Goal: Task Accomplishment & Management: Manage account settings

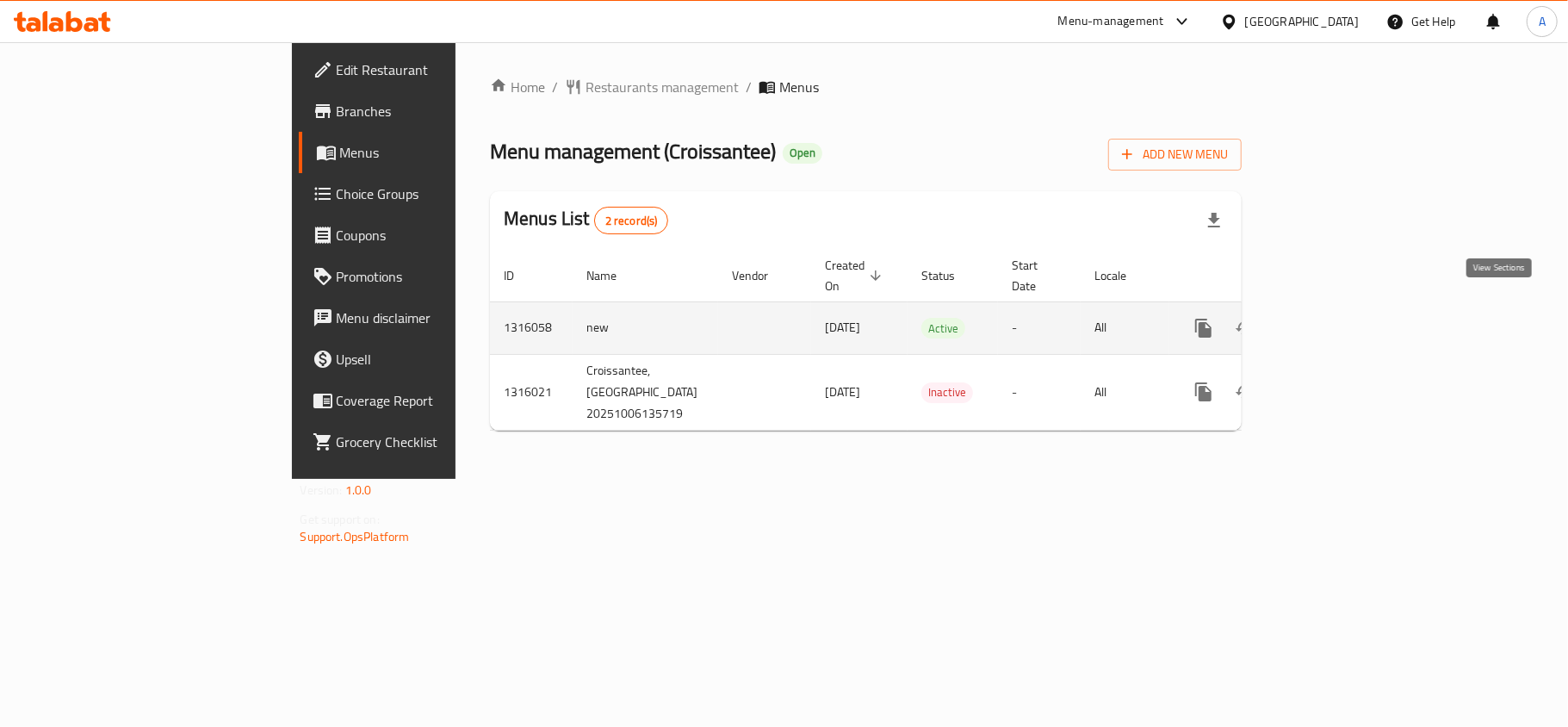
click at [1348, 310] on link "enhanced table" at bounding box center [1328, 327] width 41 height 41
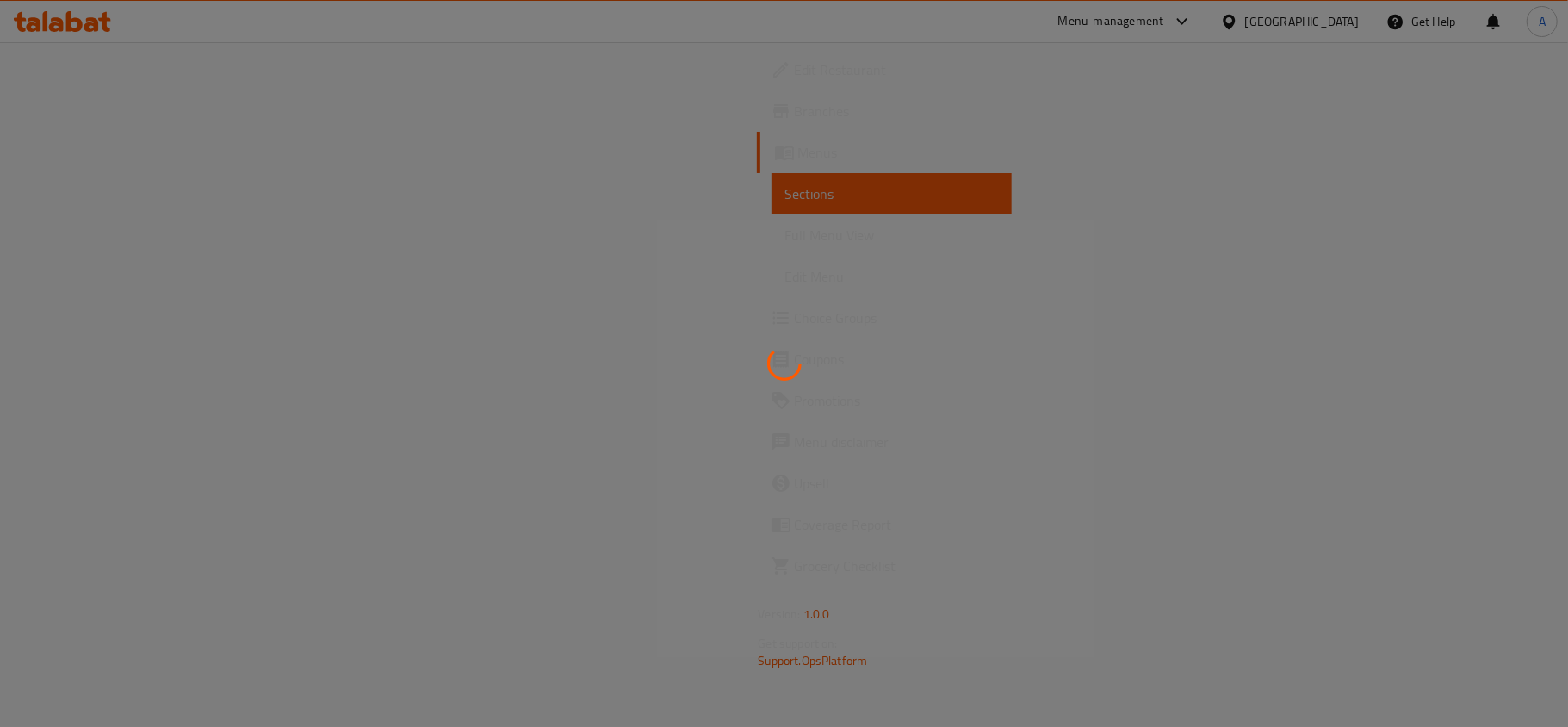
click at [1190, 172] on div at bounding box center [784, 364] width 1568 height 727
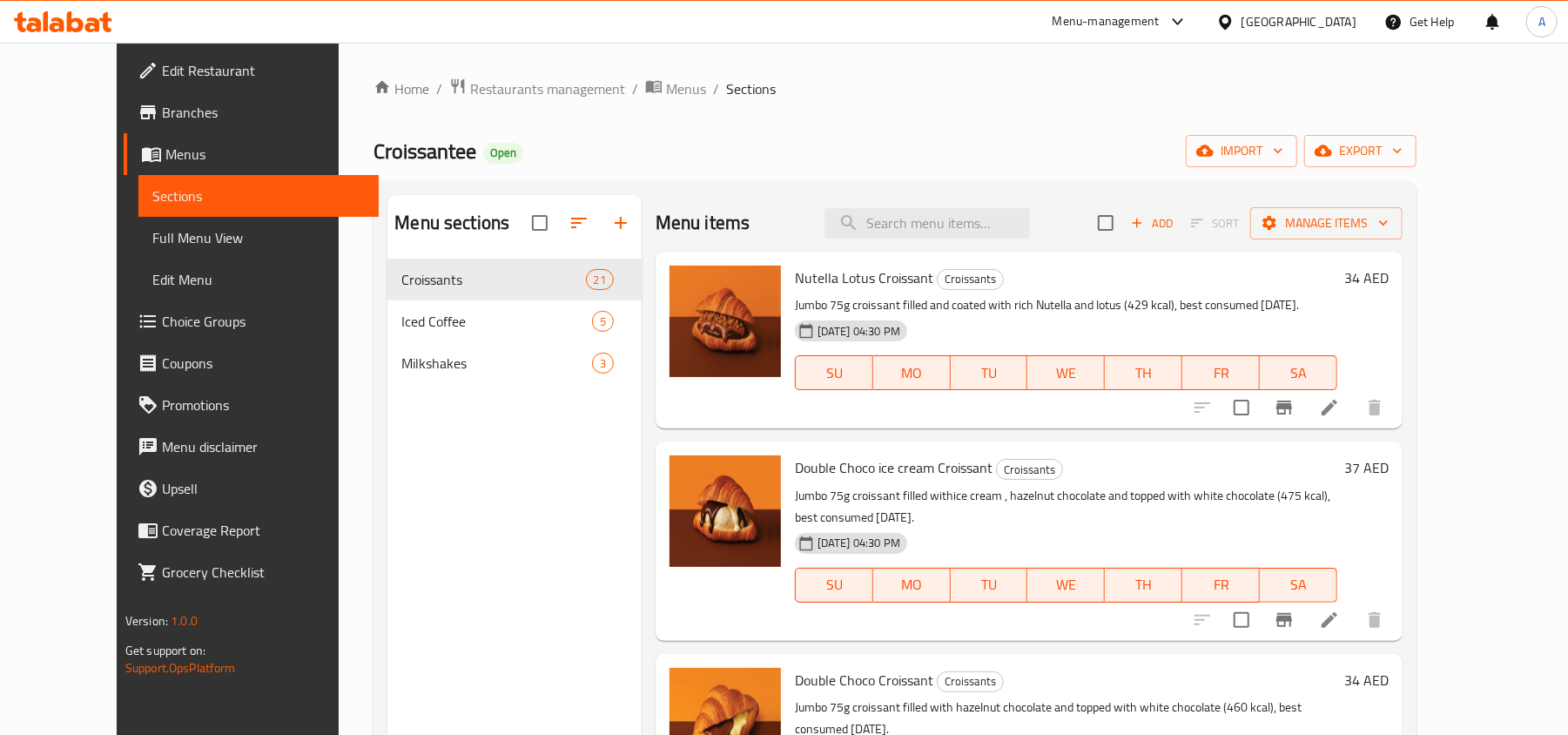
click at [1048, 202] on div "Menu items Add Sort Manage items" at bounding box center [1029, 223] width 747 height 57
click at [1031, 228] on input "search" at bounding box center [927, 224] width 206 height 31
paste input "Bakery"
type input "Bakery"
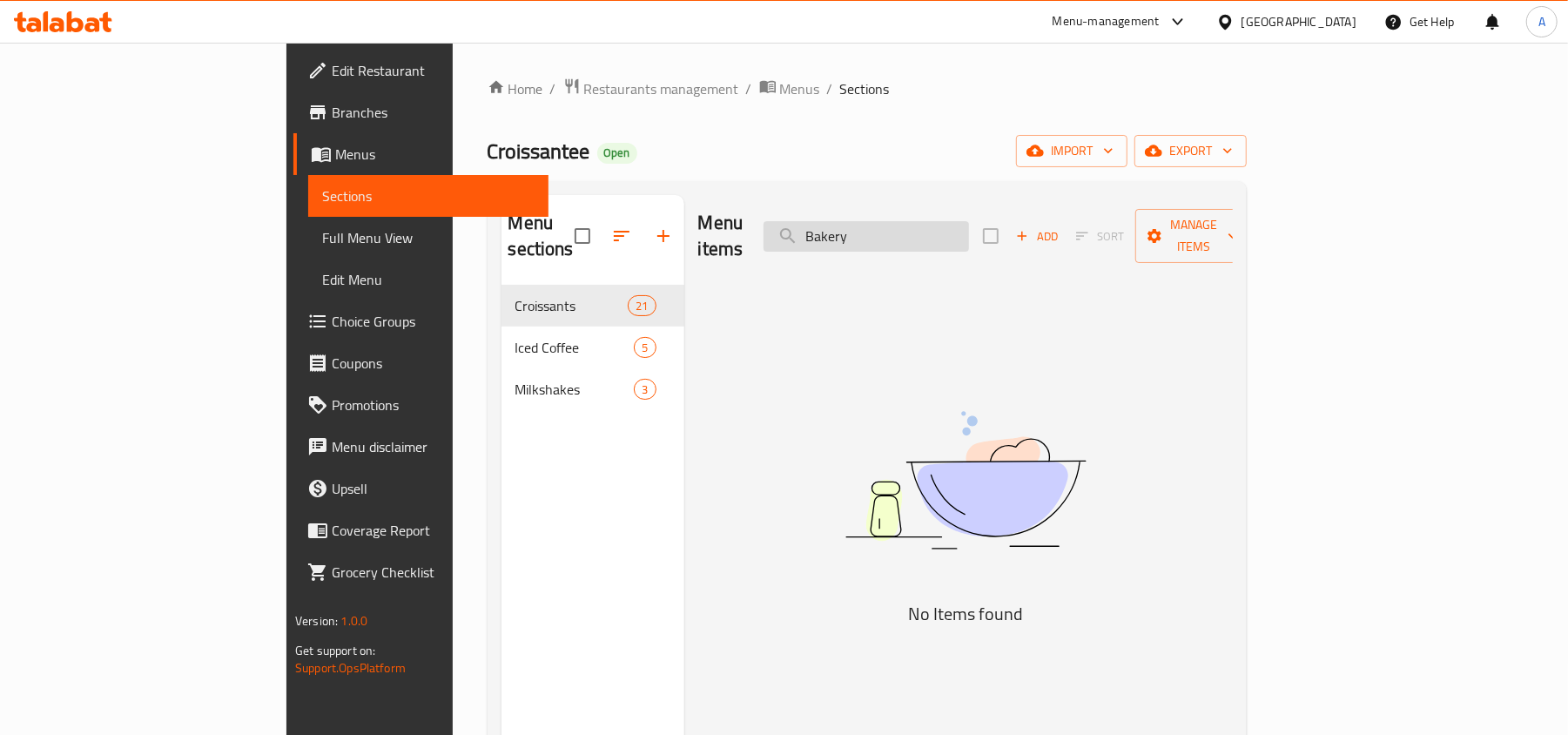
click at [969, 231] on input "Bakery" at bounding box center [866, 236] width 206 height 31
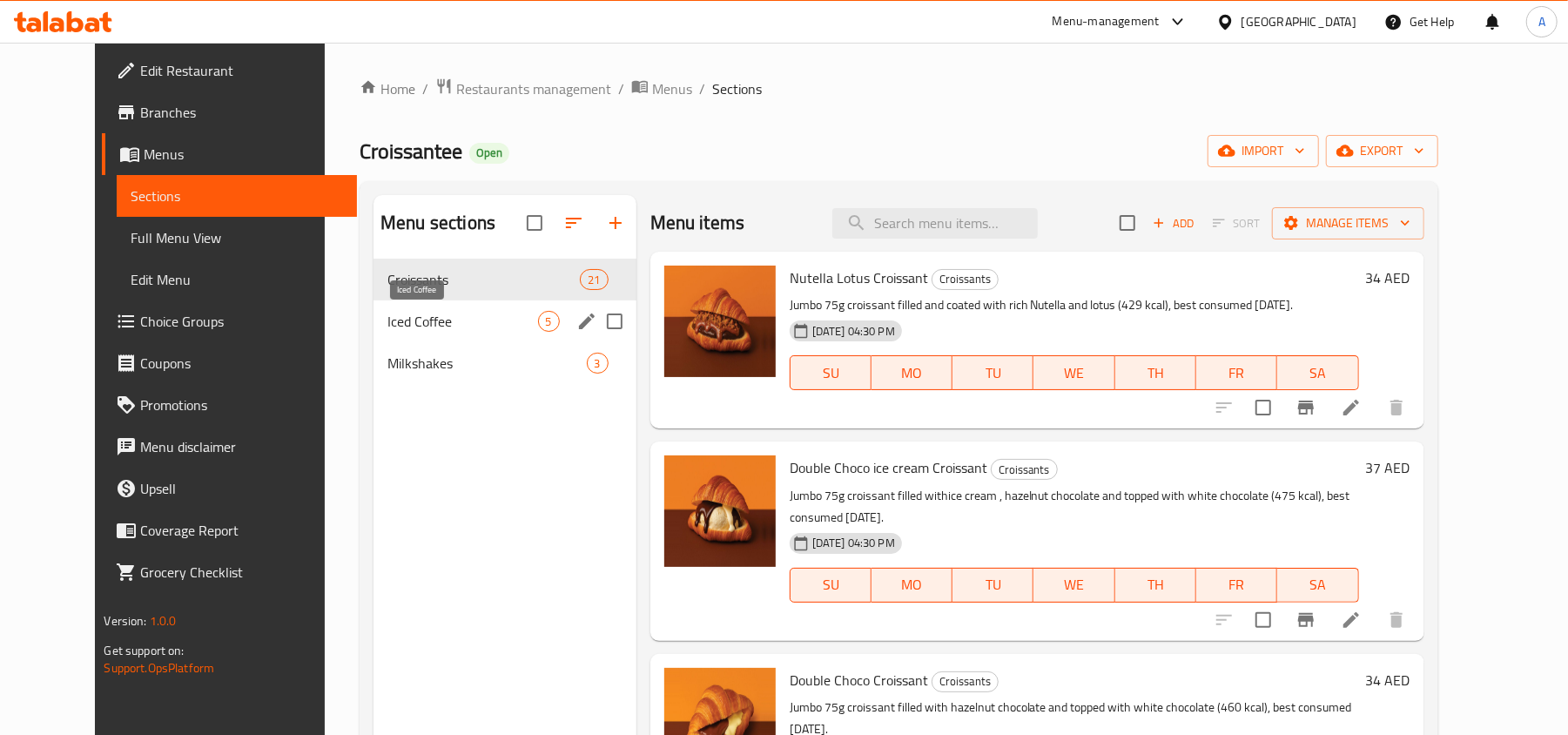
click at [430, 322] on span "Iced Coffee" at bounding box center [462, 321] width 150 height 21
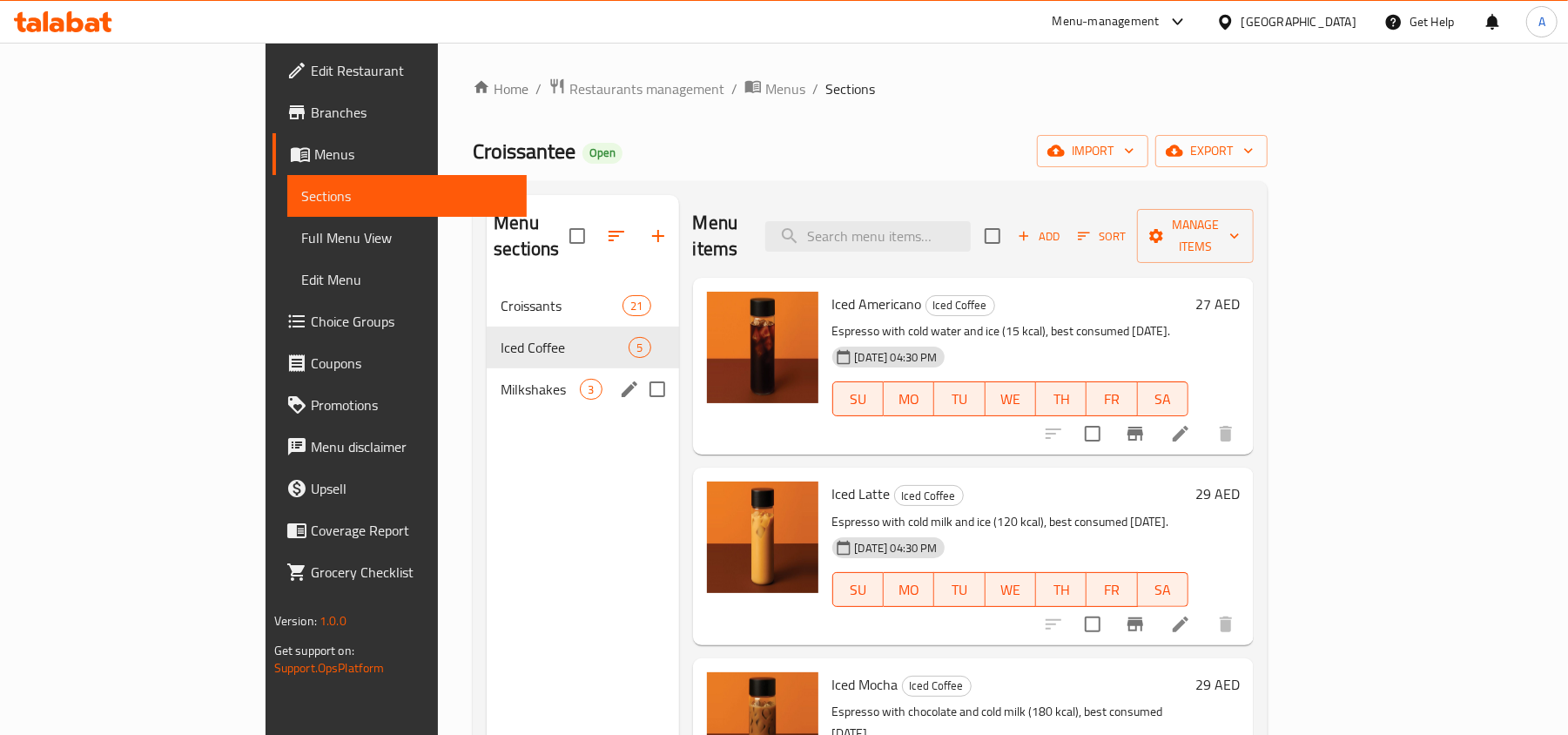
click at [501, 379] on span "Milkshakes" at bounding box center [540, 390] width 79 height 21
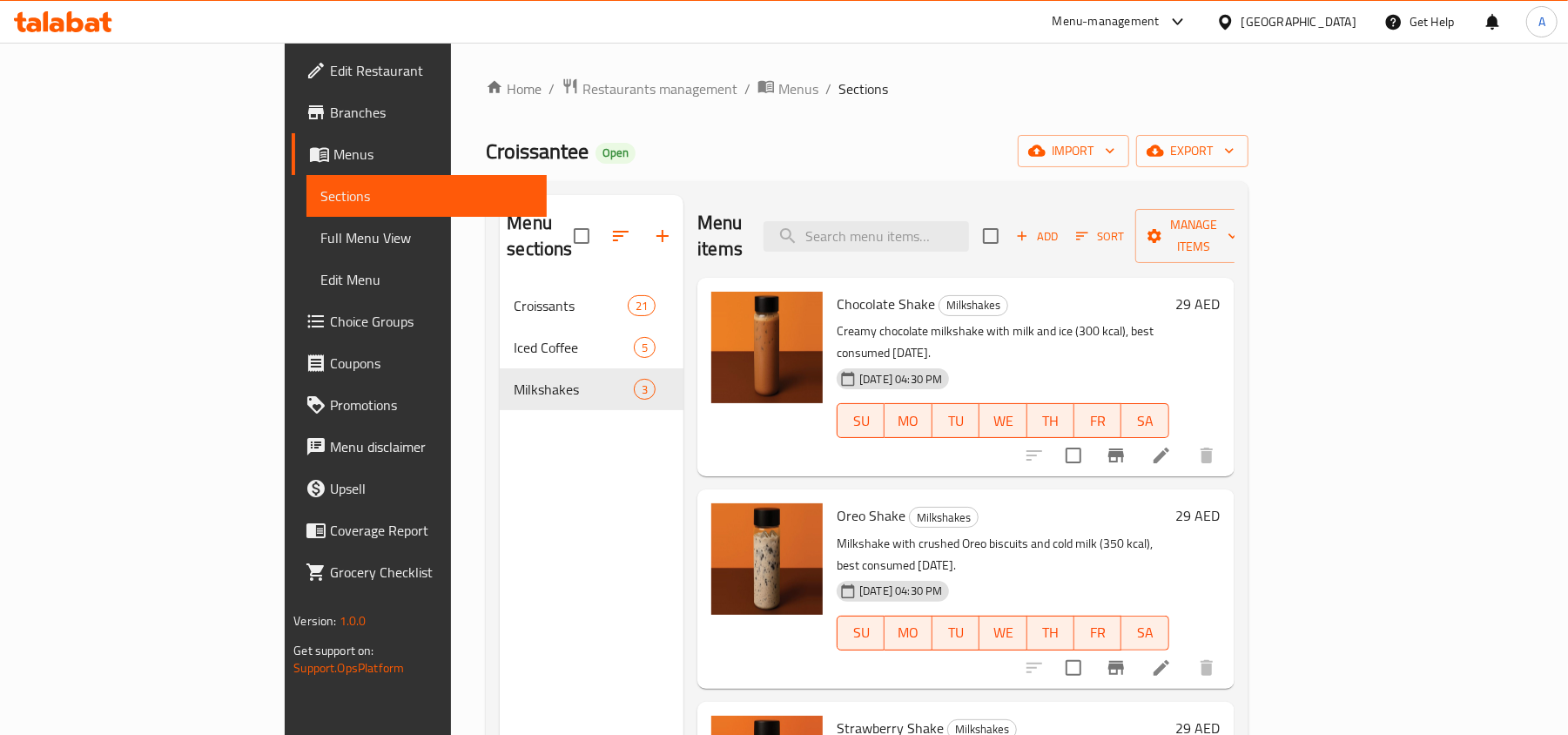
click at [837, 290] on span "Chocolate Shake" at bounding box center [886, 303] width 98 height 26
click at [969, 221] on input "search" at bounding box center [866, 236] width 206 height 31
paste input "ice cream"
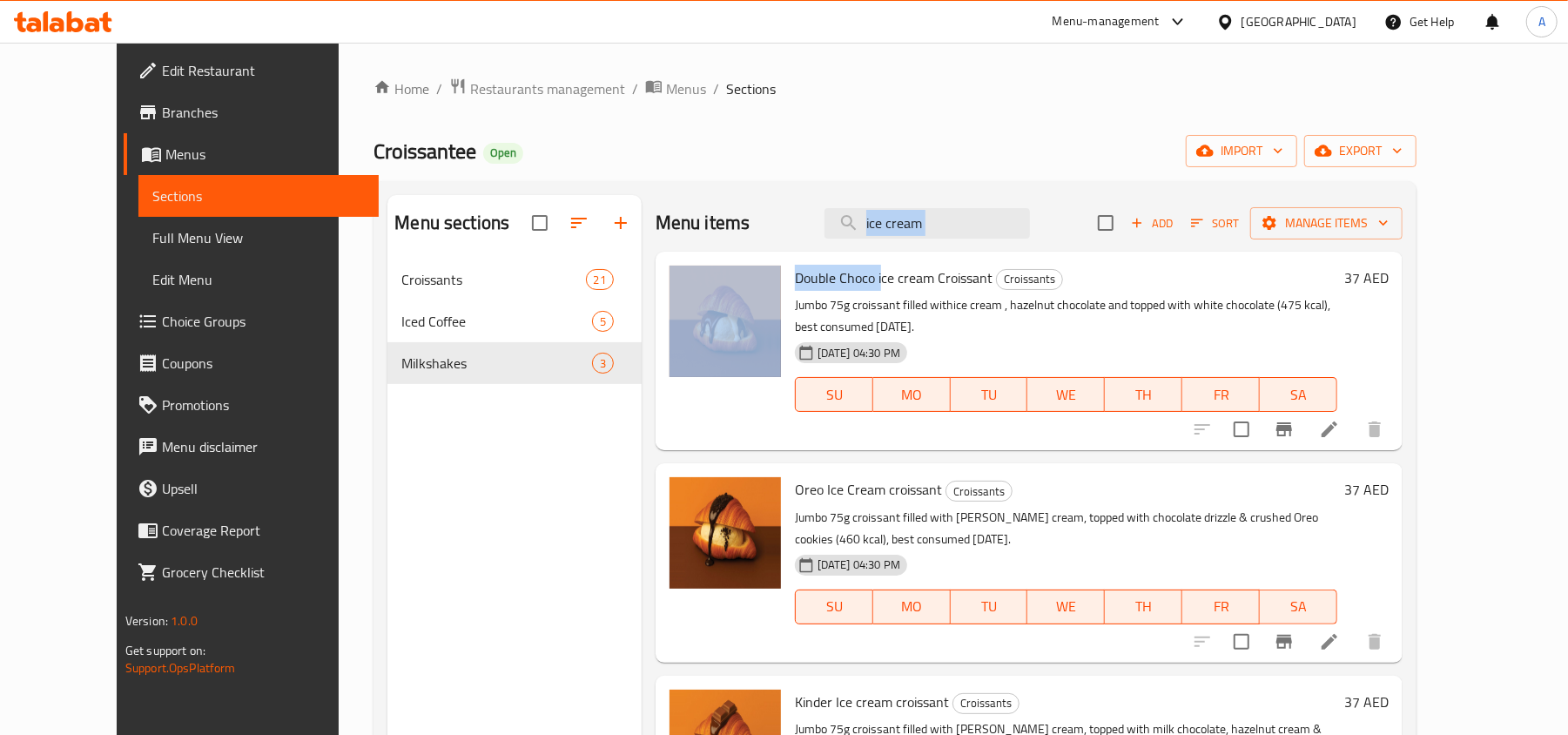
drag, startPoint x: 854, startPoint y: 272, endPoint x: 942, endPoint y: 245, distance: 92.0
click at [942, 245] on div "Menu items ice cream Add Sort Manage items Double Choco ice cream Croissant Cro…" at bounding box center [1022, 562] width 761 height 735
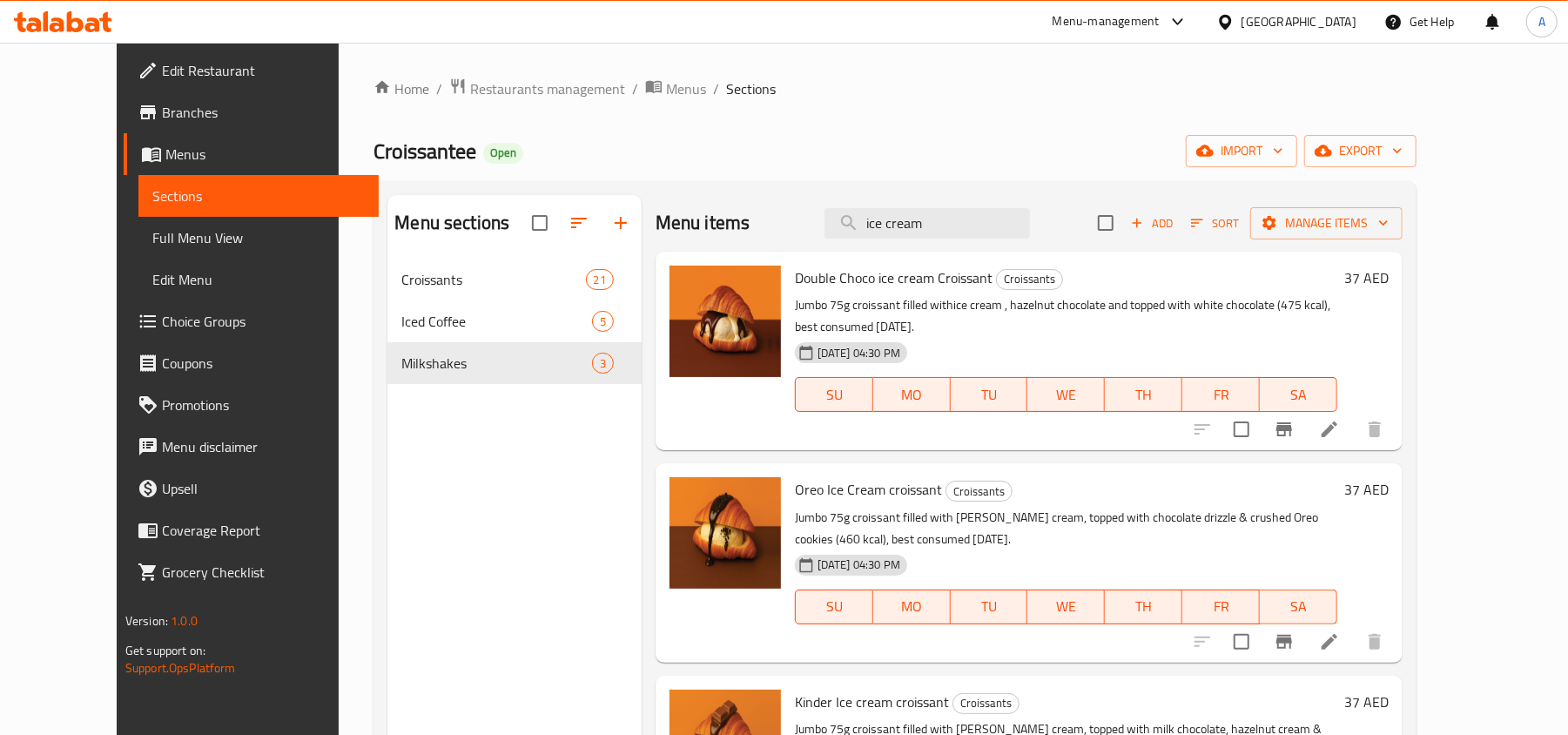
click at [1013, 456] on div "Menu items ice cream Add Sort Manage items Double Choco ice cream Croissant Cro…" at bounding box center [1022, 562] width 761 height 735
drag, startPoint x: 913, startPoint y: 491, endPoint x: 871, endPoint y: 502, distance: 43.4
click at [881, 504] on div "Oreo Ice Cream croissant Croissants Jumbo 75g croissant filled with [PERSON_NAM…" at bounding box center [1066, 561] width 557 height 184
click at [865, 495] on span "Oreo Ice Cream croissant" at bounding box center [868, 489] width 148 height 26
click at [903, 477] on span "Oreo Ice Cream croissant" at bounding box center [868, 489] width 148 height 26
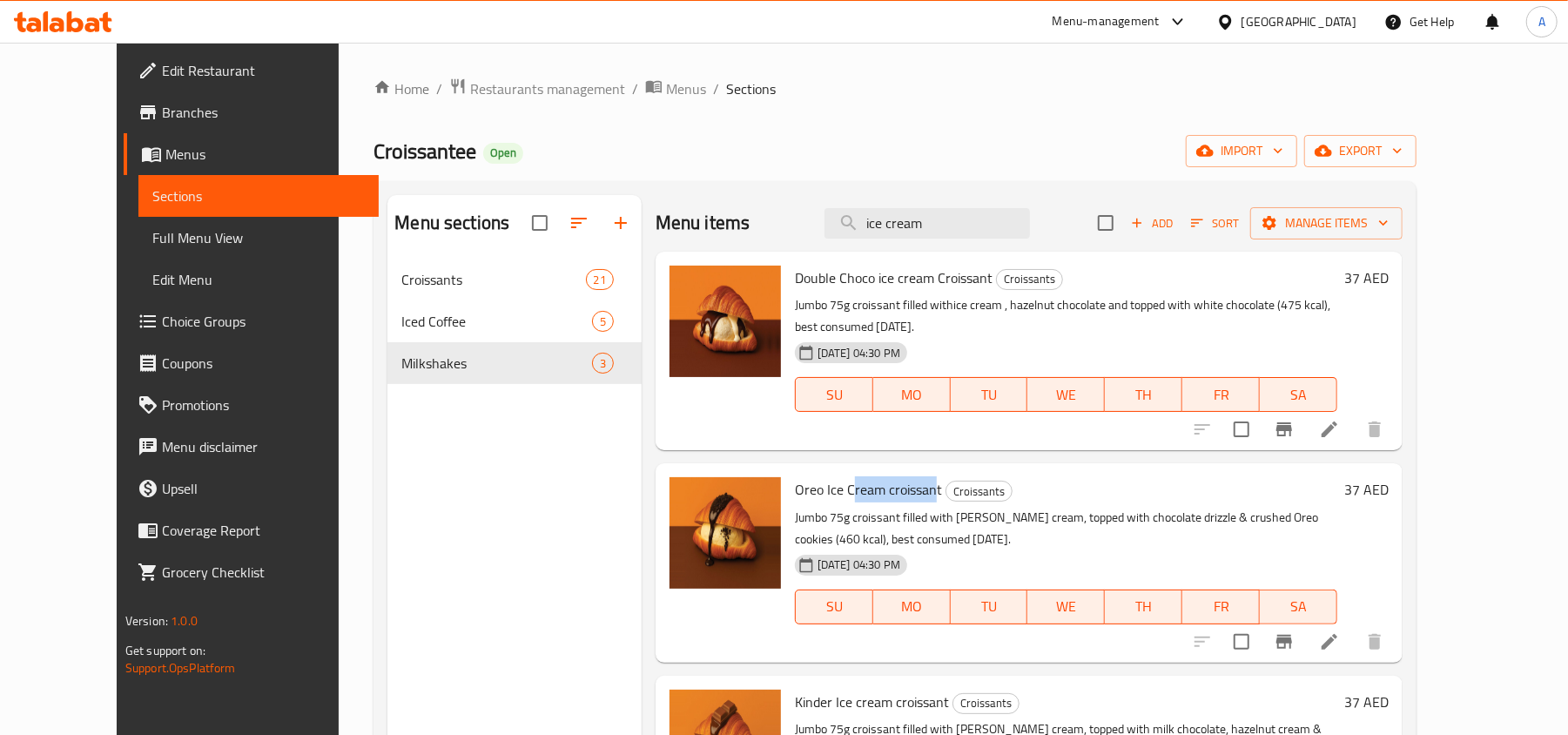
click at [903, 477] on span "Oreo Ice Cream croissant" at bounding box center [868, 489] width 148 height 26
click at [909, 286] on span "Double Choco ice cream Croissant" at bounding box center [894, 277] width 198 height 26
drag, startPoint x: 1174, startPoint y: 147, endPoint x: 1002, endPoint y: 49, distance: 198.0
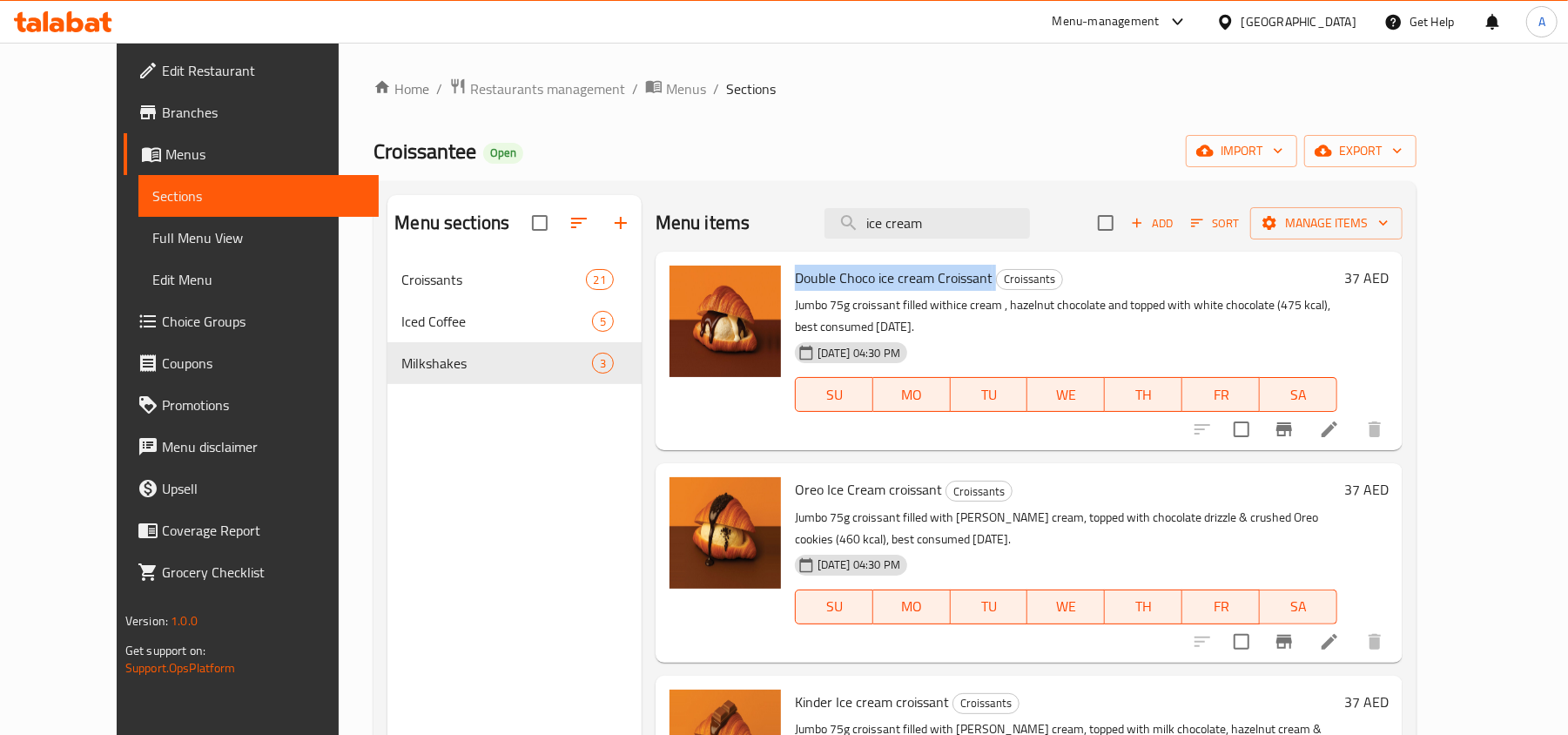
click at [1174, 147] on div "Croissantee Open import export" at bounding box center [894, 150] width 1043 height 32
click at [978, 231] on input "ice cream" at bounding box center [927, 224] width 206 height 31
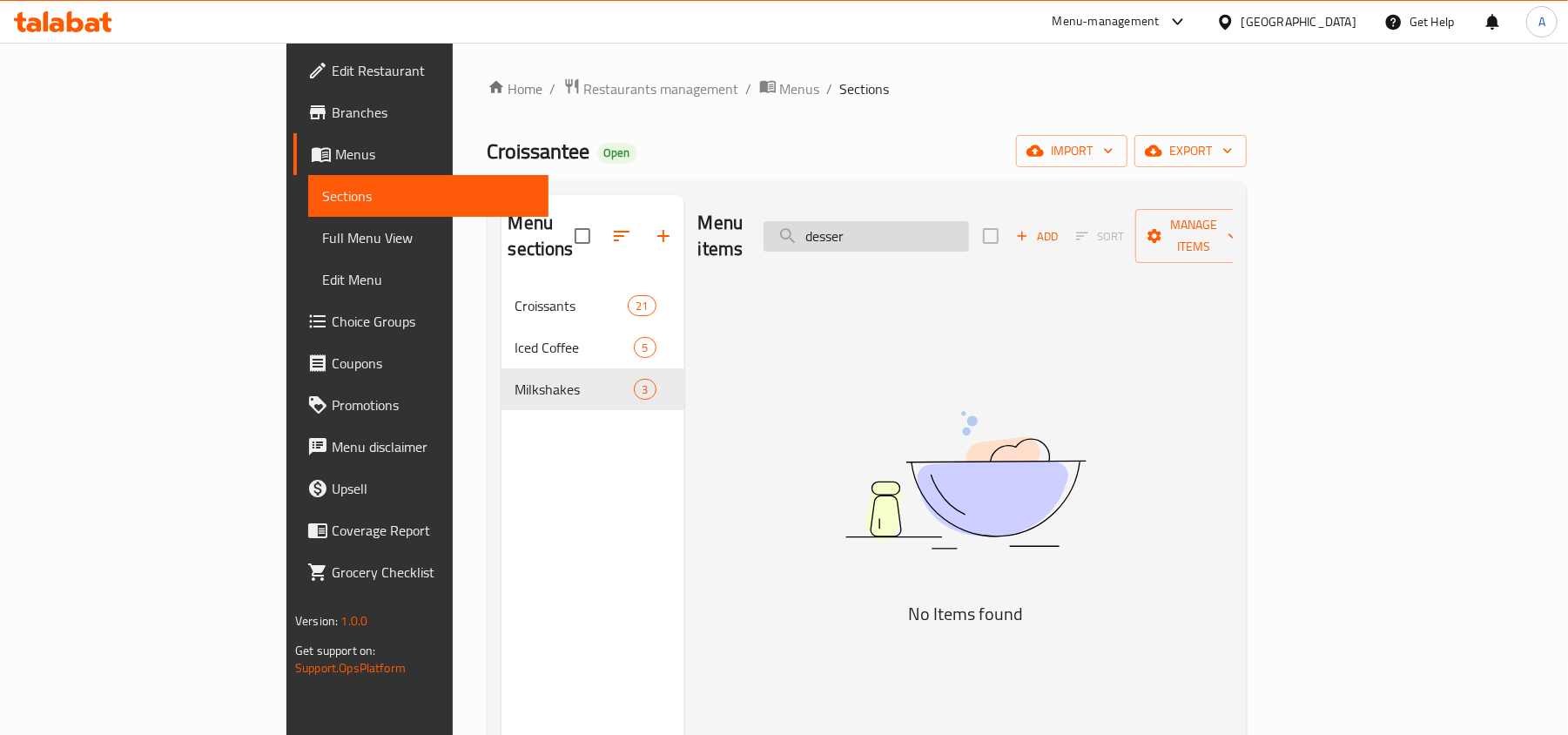
type input "dessert"
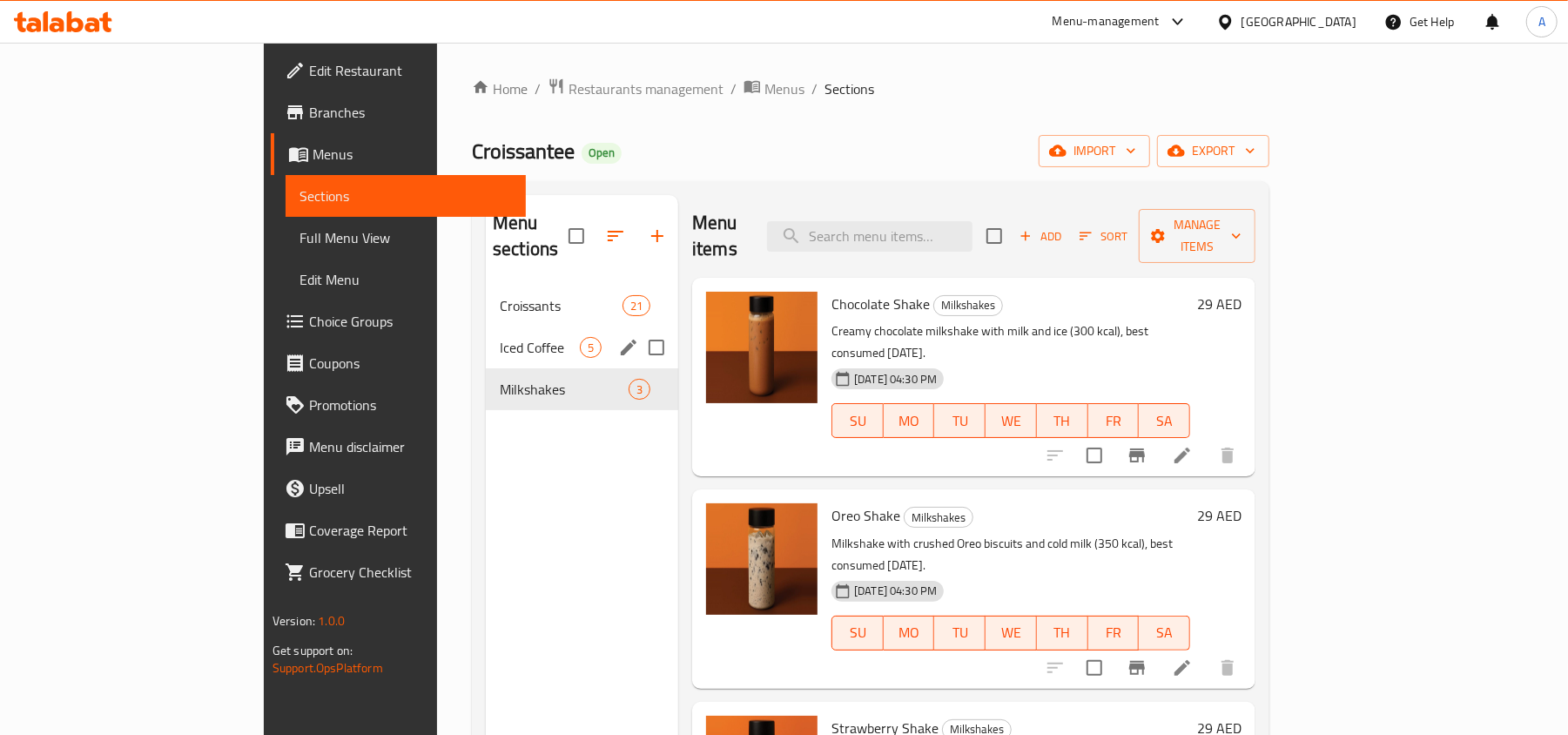
click at [500, 337] on span "Iced Coffee" at bounding box center [539, 347] width 80 height 21
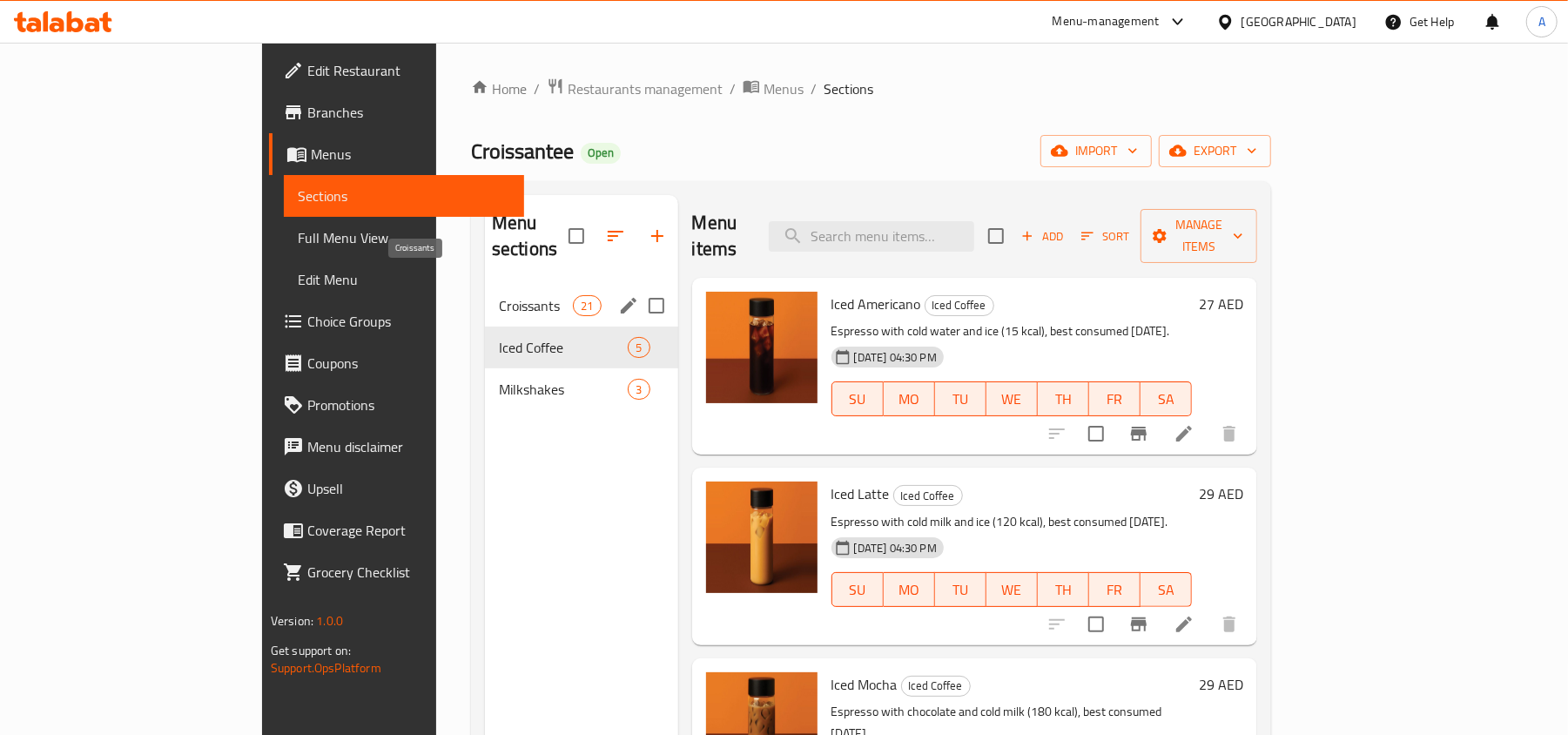
click at [499, 295] on span "Croissants" at bounding box center [536, 306] width 74 height 21
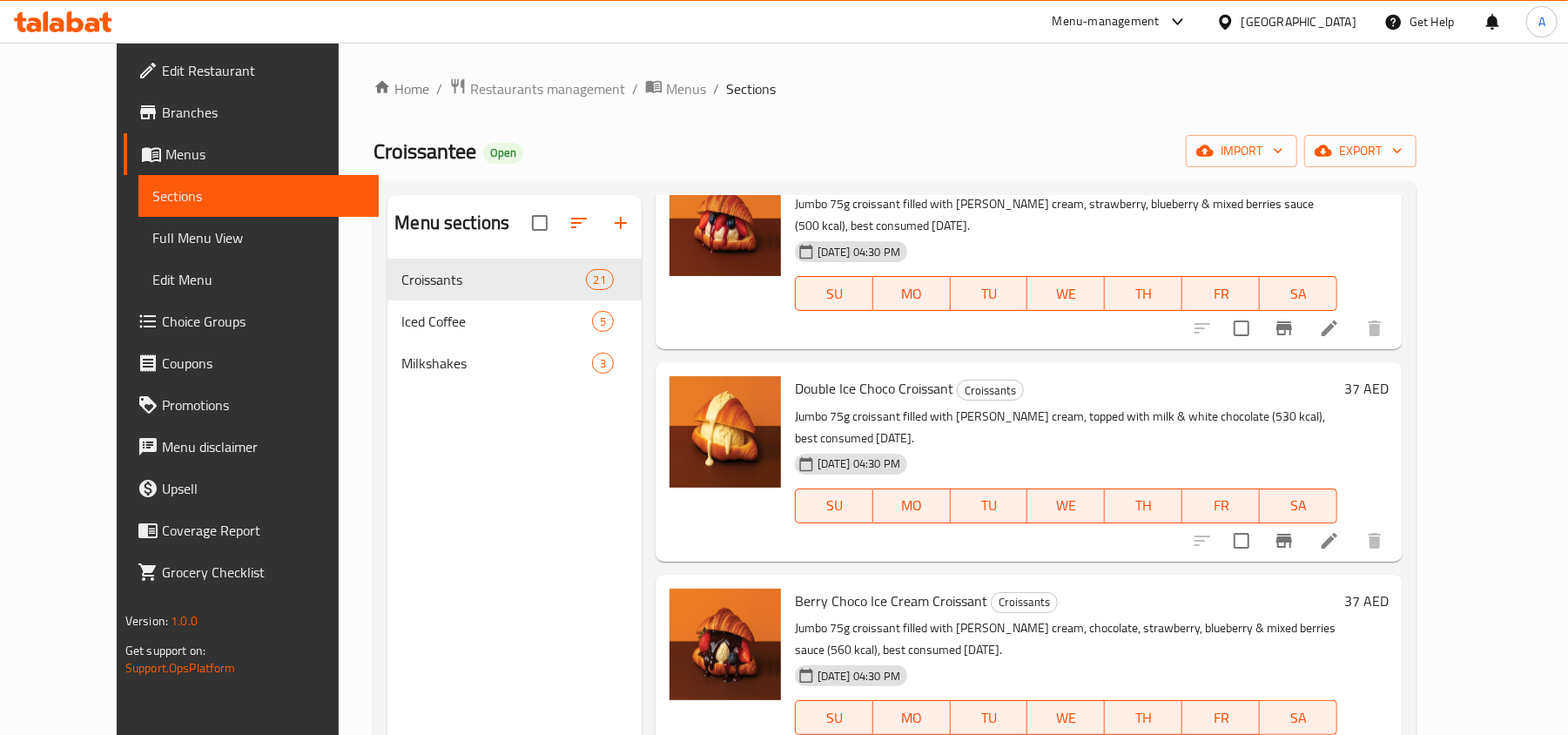
click at [885, 98] on ol "Home / Restaurants management / Menus / Sections" at bounding box center [894, 88] width 1043 height 22
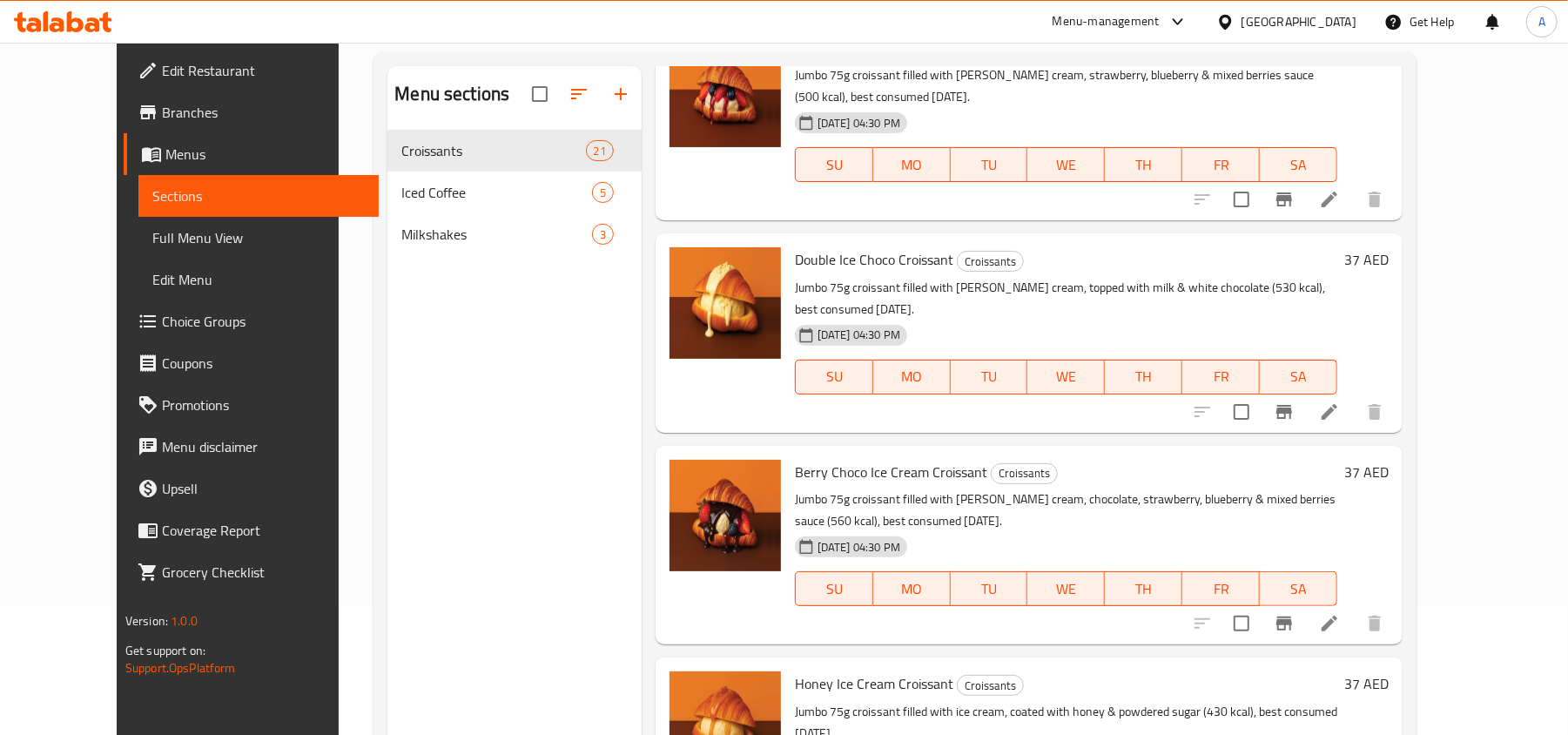
scroll to position [245, 0]
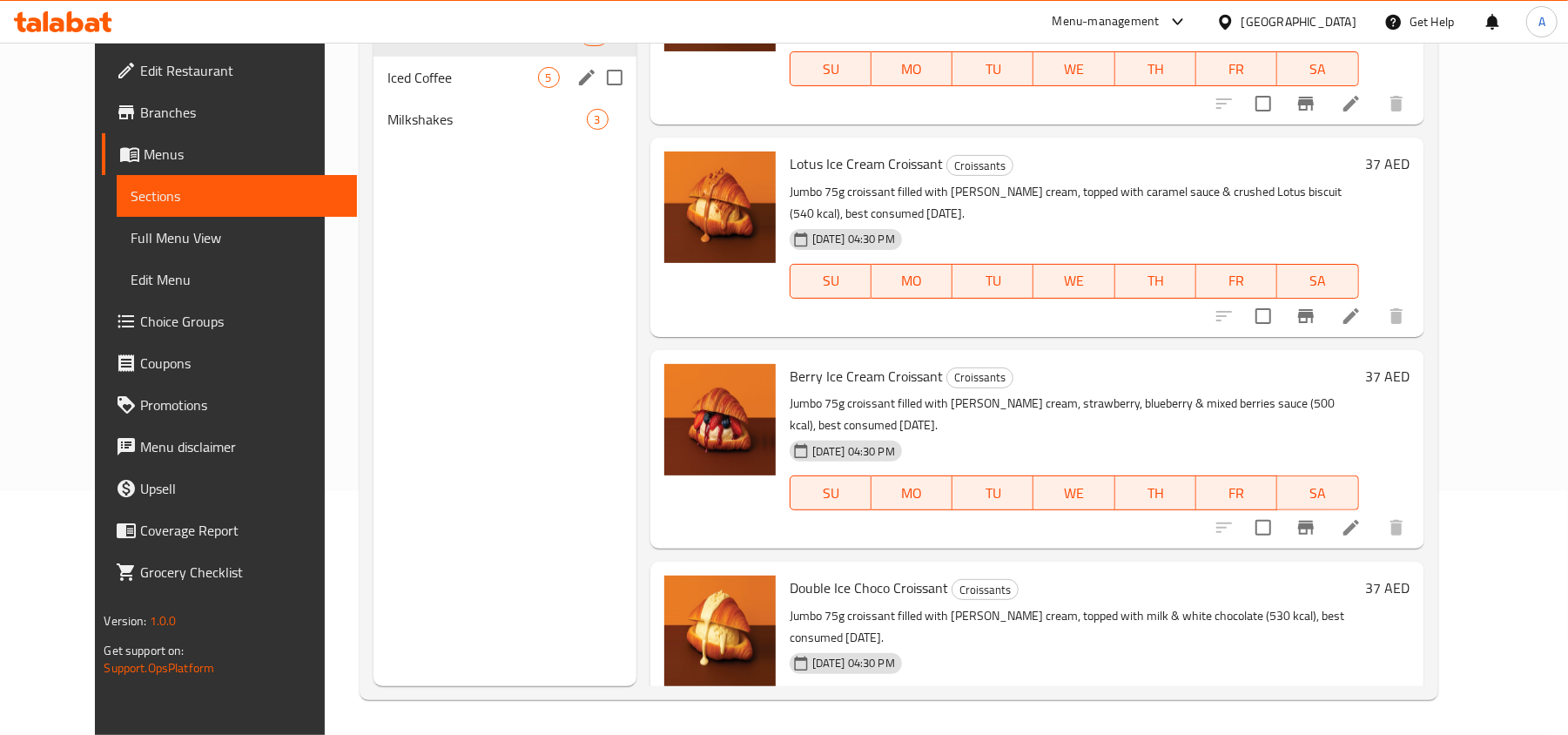
click at [388, 84] on span "Iced Coffee" at bounding box center [462, 77] width 150 height 21
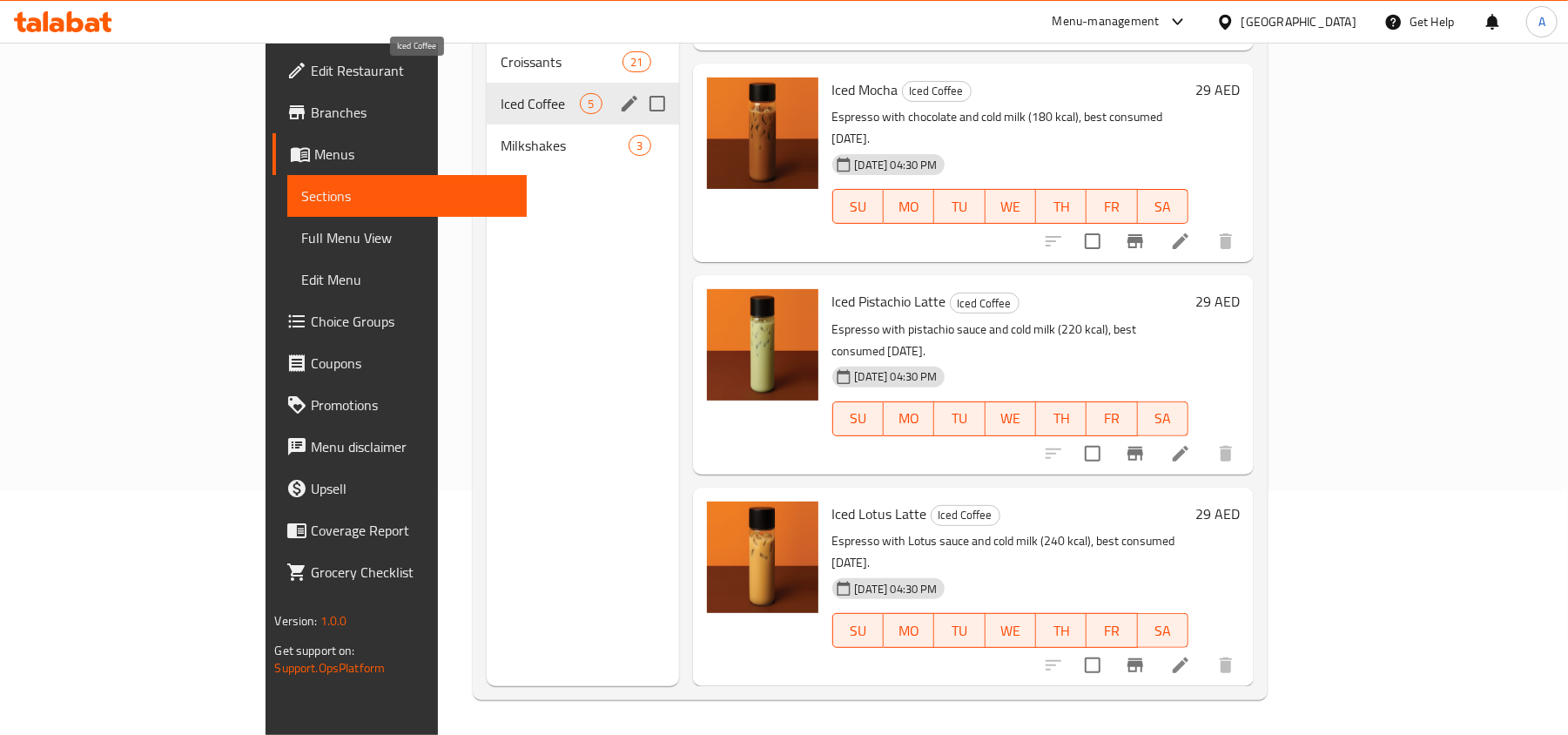
scroll to position [259, 0]
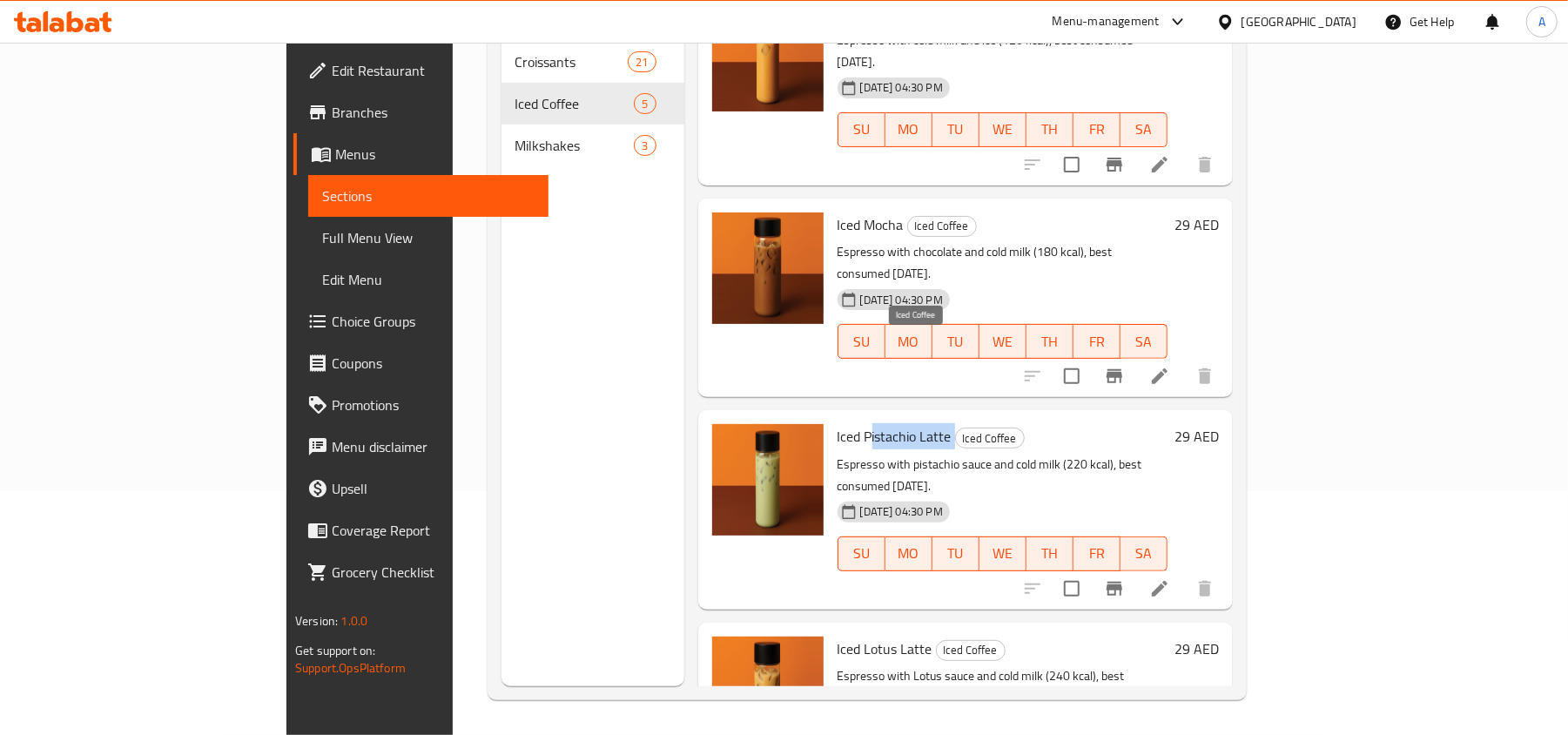
drag, startPoint x: 799, startPoint y: 348, endPoint x: 892, endPoint y: 348, distance: 93.0
click at [892, 423] on h6 "Iced Pistachio Latte Iced Coffee" at bounding box center [1003, 435] width 330 height 24
click at [838, 423] on span "Iced Pistachio Latte" at bounding box center [894, 436] width 114 height 26
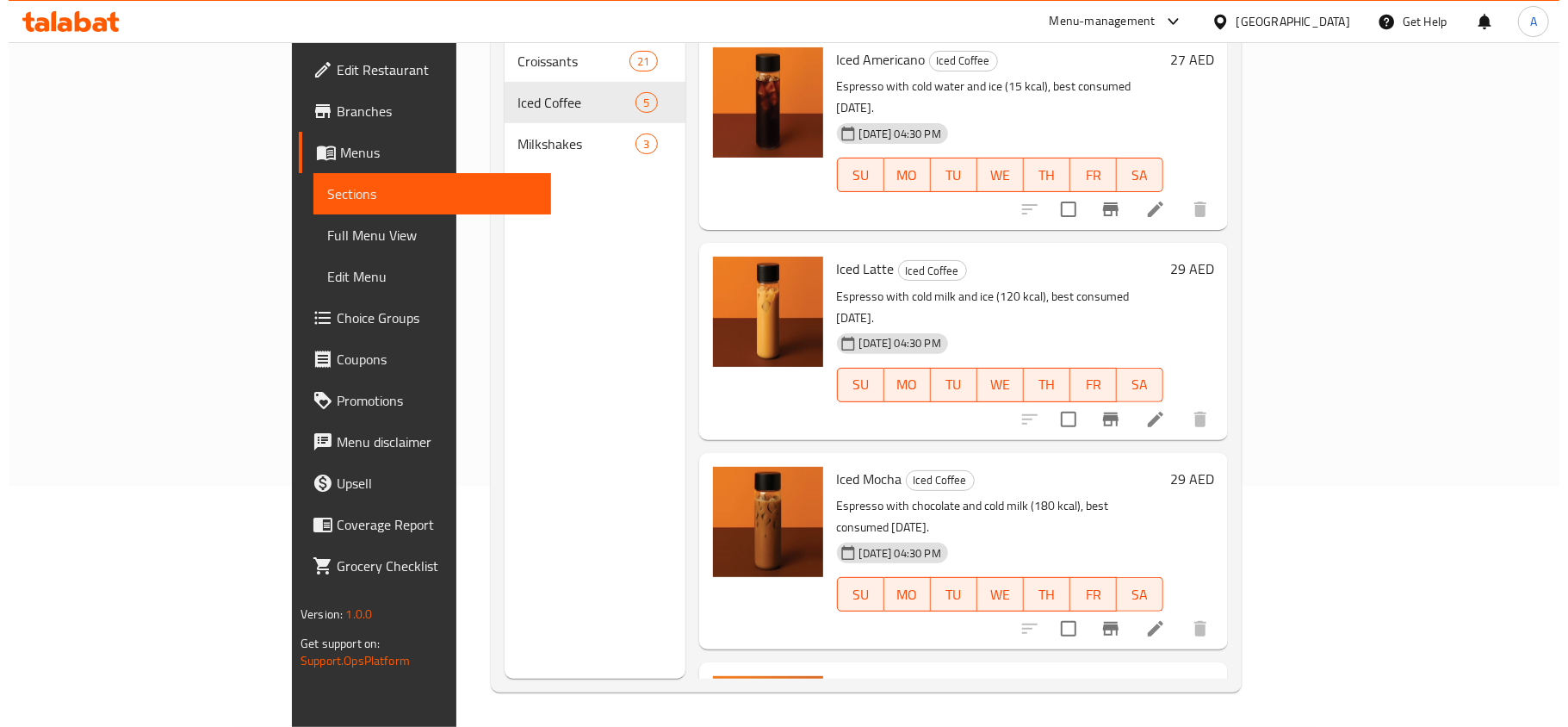
scroll to position [0, 0]
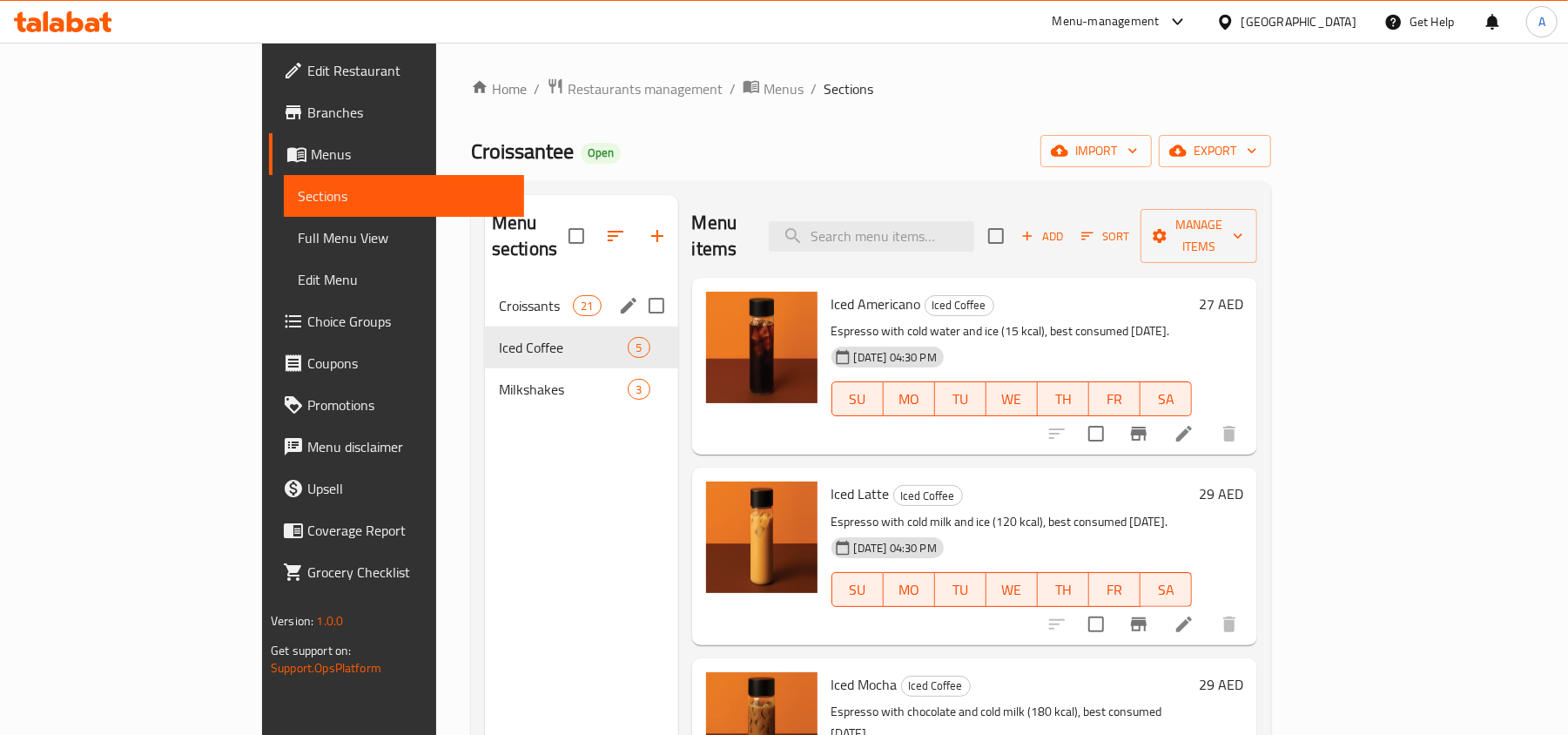
click at [485, 299] on div "Croissants 21" at bounding box center [582, 305] width 193 height 41
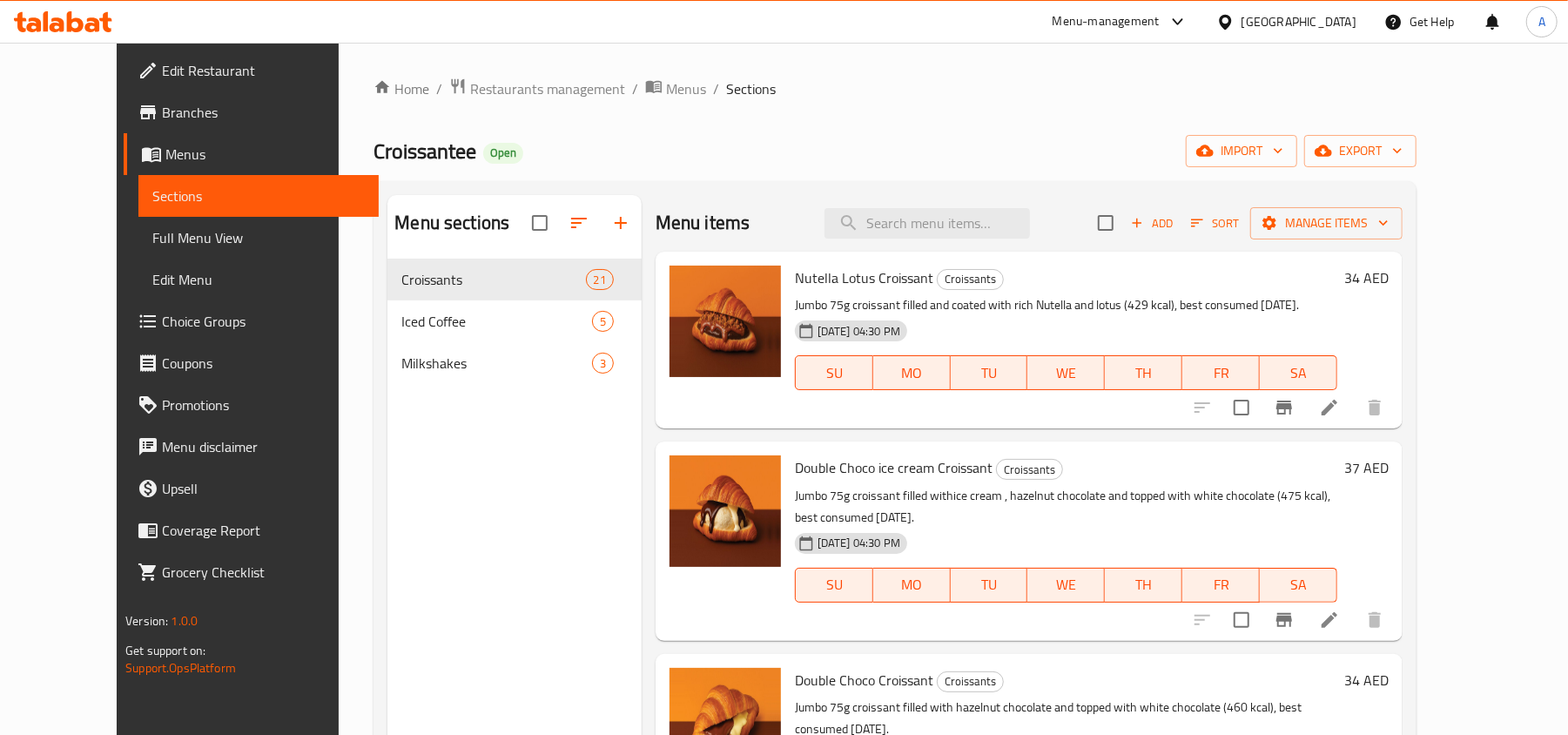
click at [966, 283] on span "Croissants" at bounding box center [971, 279] width 66 height 20
click at [962, 283] on span "Croissants" at bounding box center [971, 279] width 66 height 20
click at [896, 280] on span "Nutella Lotus Croissant" at bounding box center [864, 277] width 138 height 26
click at [938, 284] on span "Croissants" at bounding box center [971, 279] width 66 height 20
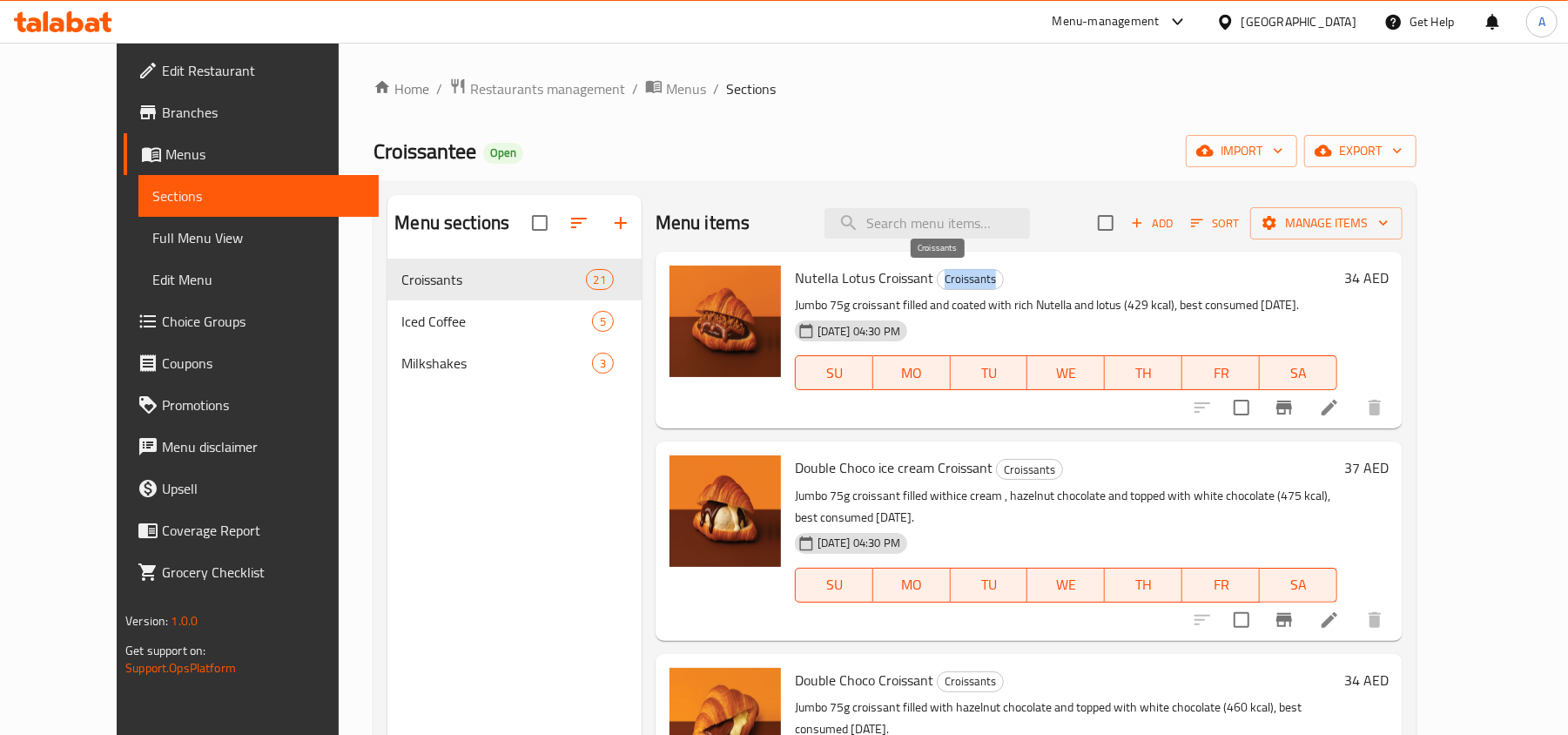
click at [938, 284] on span "Croissants" at bounding box center [971, 279] width 66 height 20
copy span "Croissants"
click at [563, 512] on div "Menu sections Croissants 21 Iced Coffee 5 Milkshakes 3" at bounding box center [514, 562] width 254 height 735
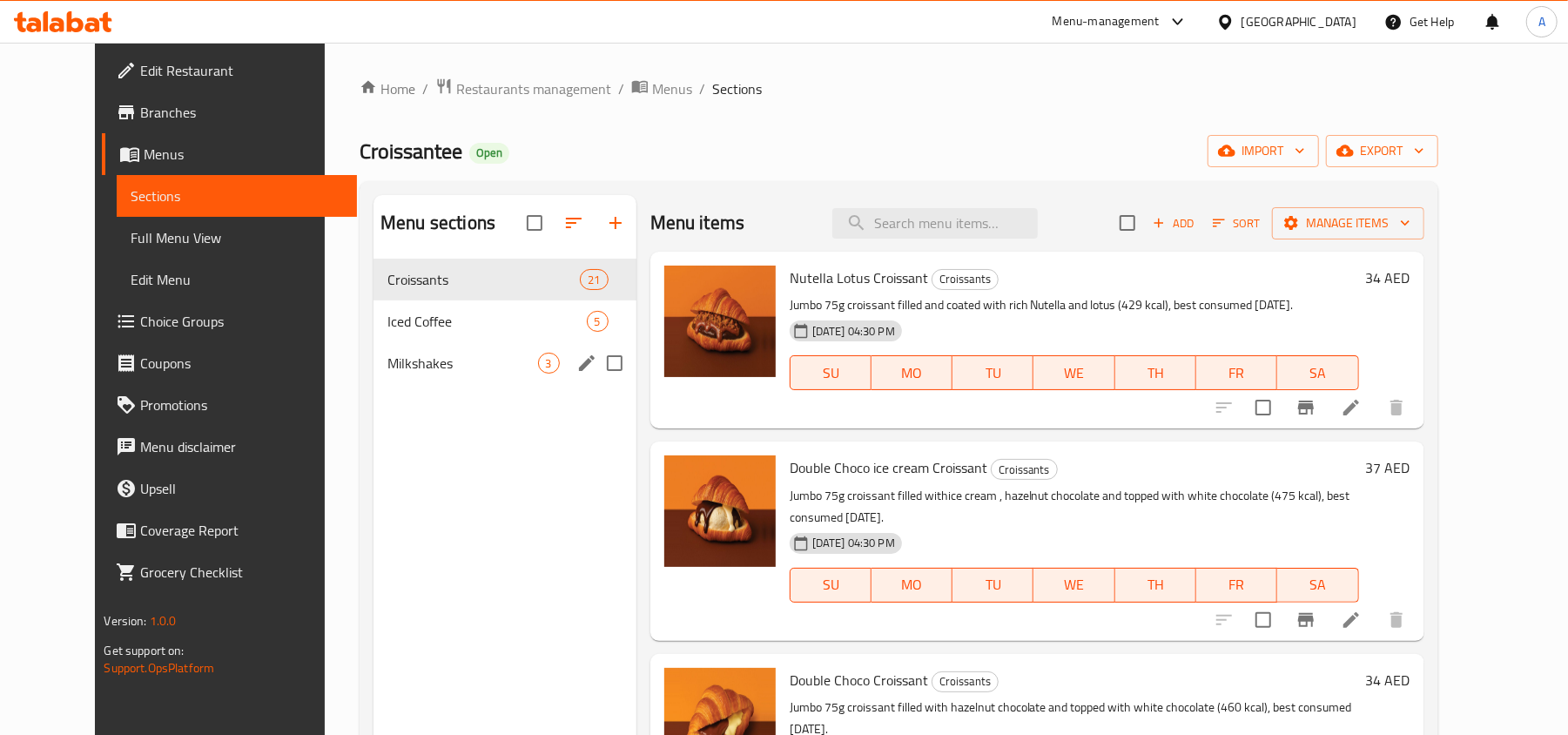
click at [579, 369] on icon "edit" at bounding box center [587, 363] width 15 height 15
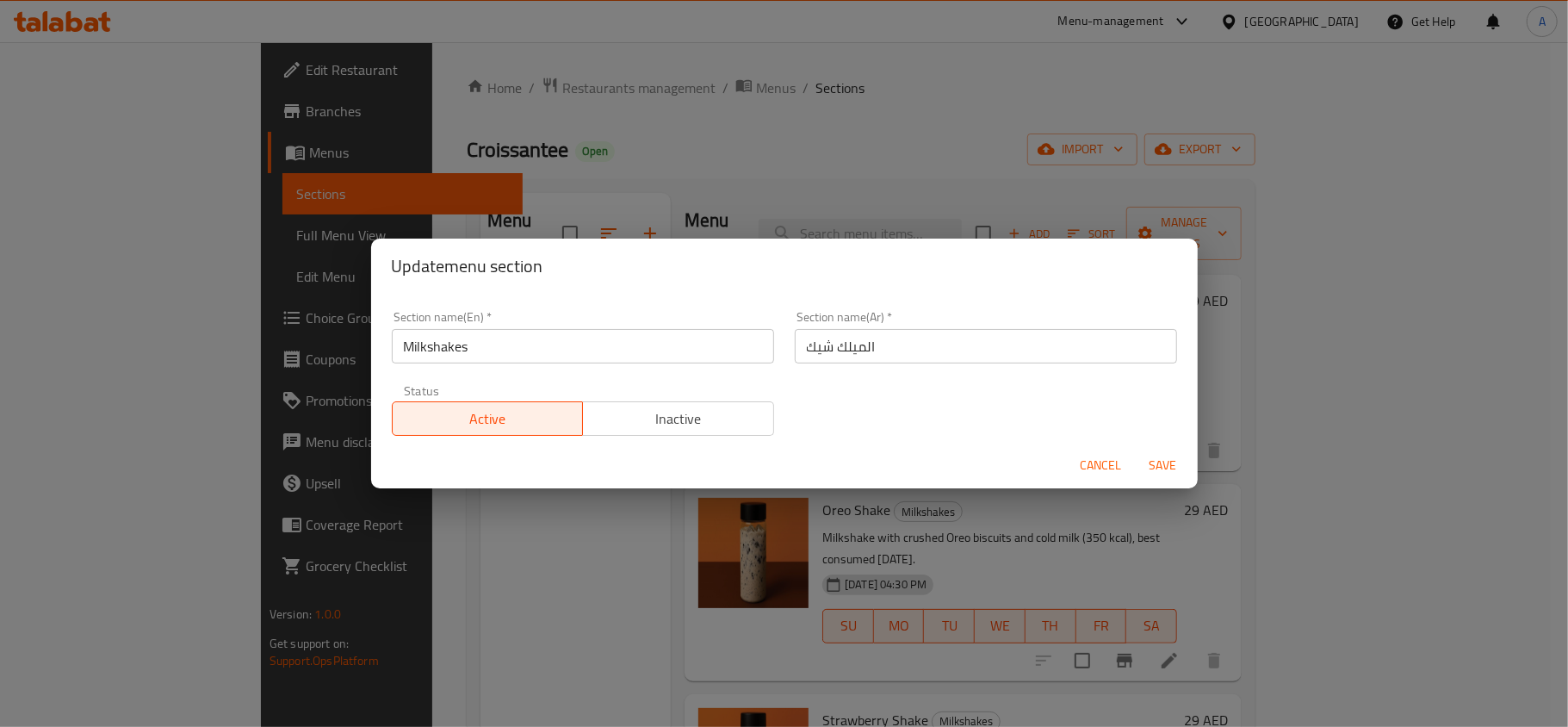
click at [673, 341] on input "Milkshakes" at bounding box center [583, 346] width 383 height 34
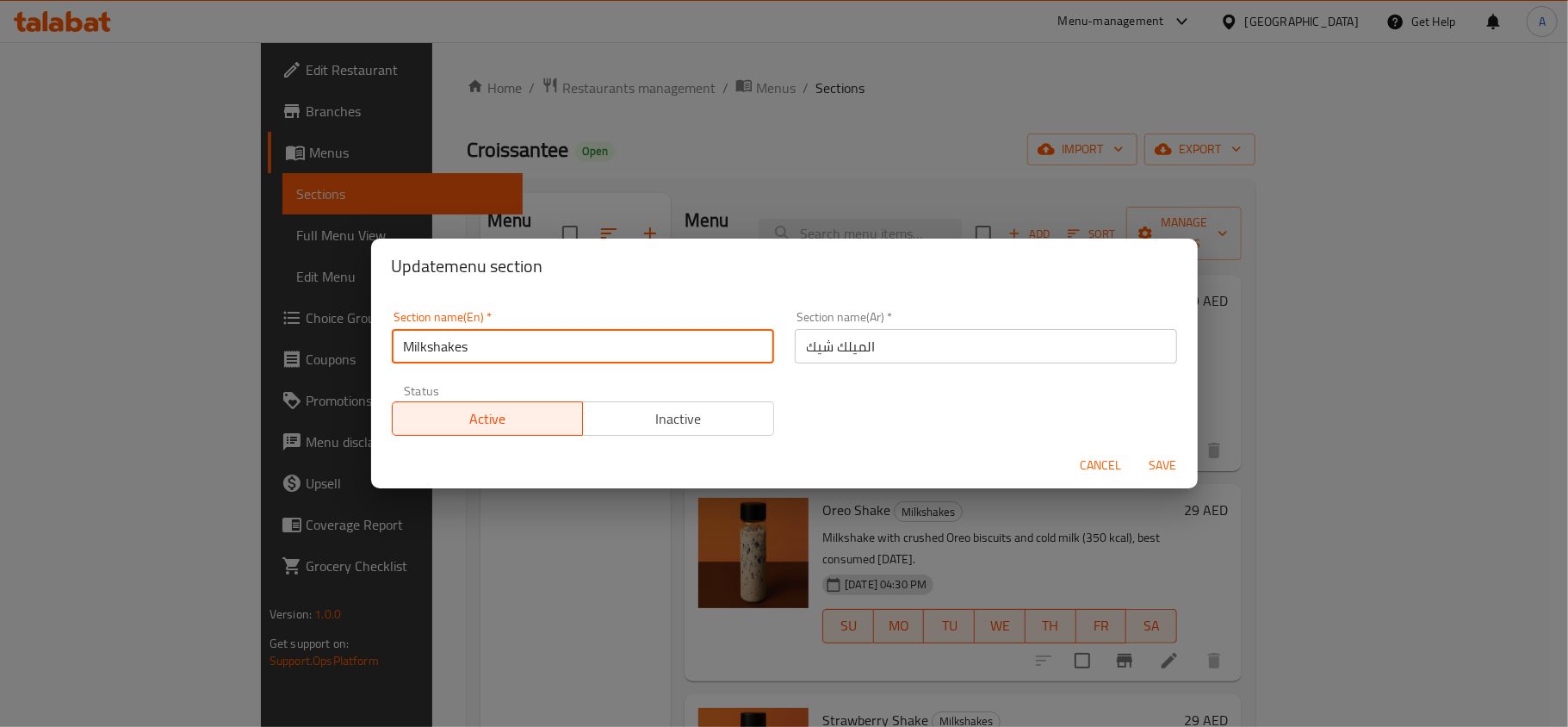
click at [673, 341] on input "Milkshakes" at bounding box center [583, 346] width 383 height 34
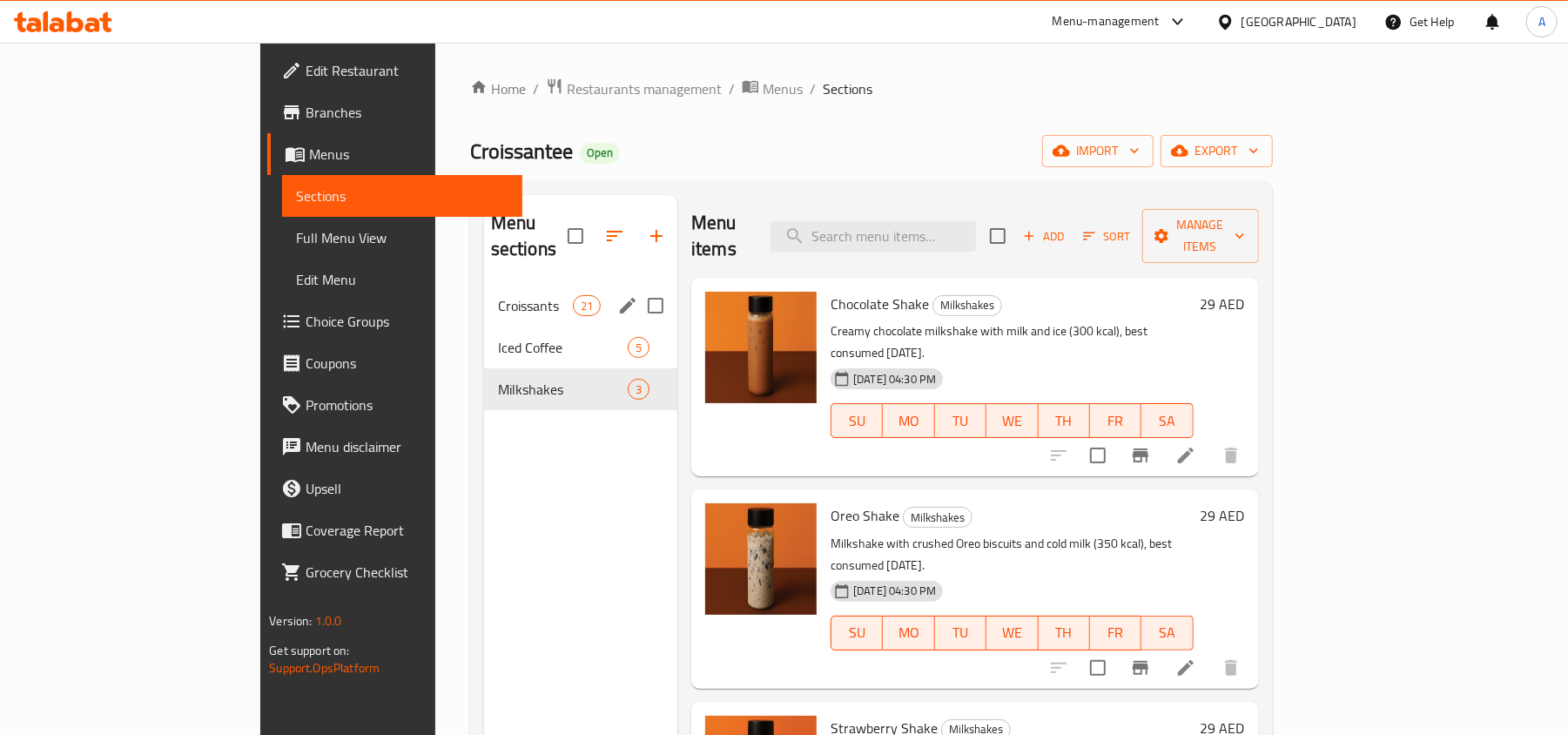
click at [498, 295] on span "Croissants" at bounding box center [536, 306] width 75 height 21
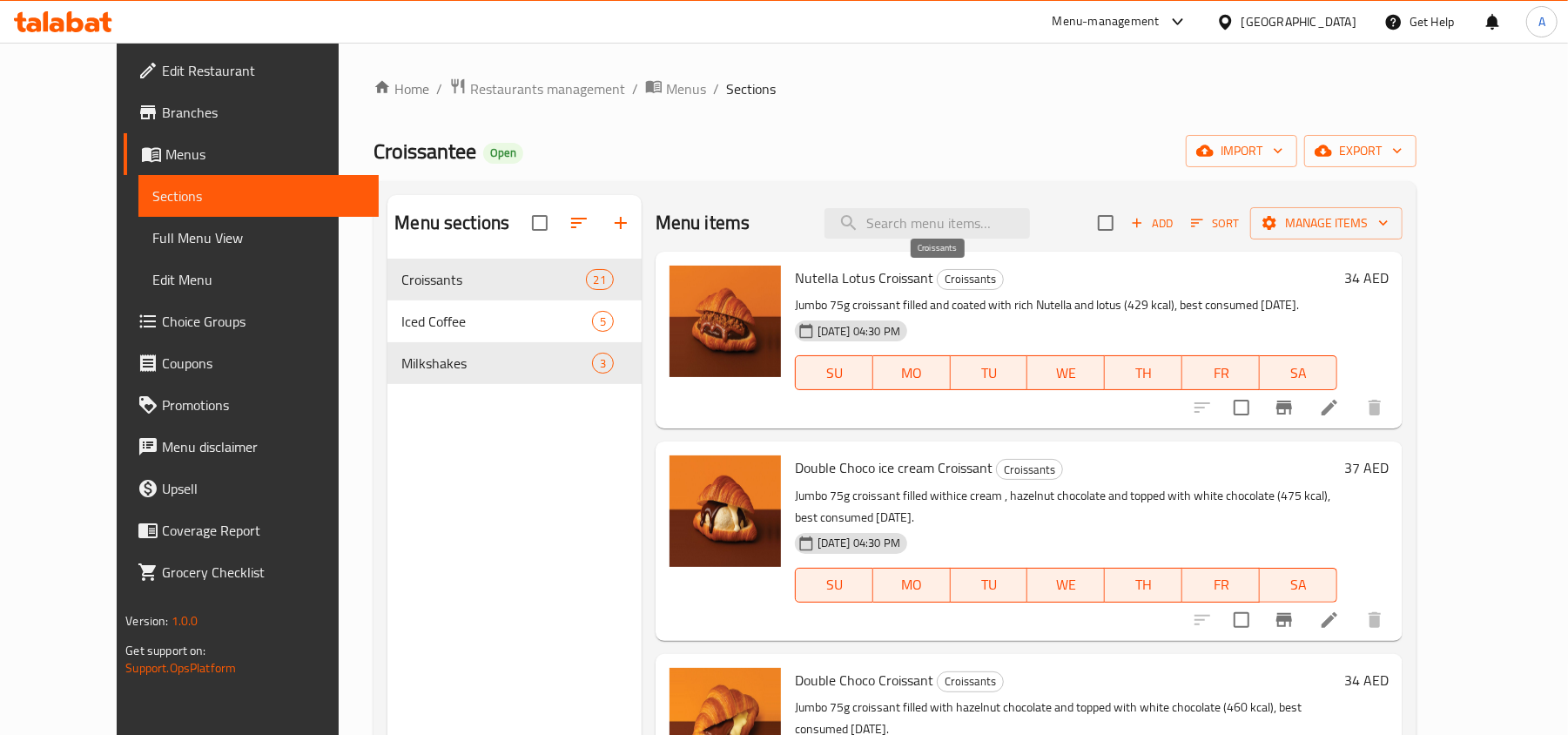
click at [938, 273] on span "Croissants" at bounding box center [971, 279] width 66 height 20
copy span "Croissants"
click at [528, 85] on span "Restaurants management" at bounding box center [547, 89] width 155 height 21
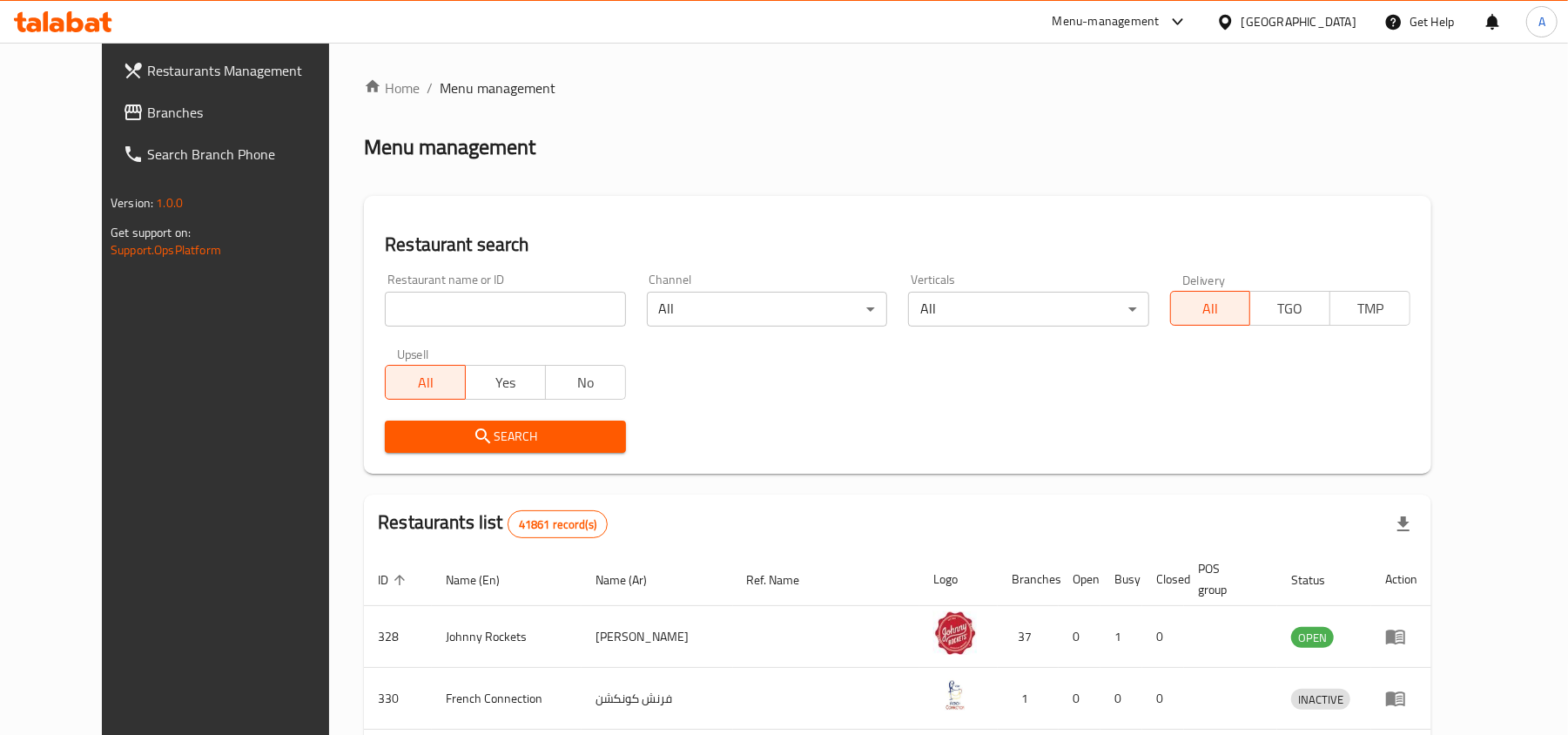
click at [468, 287] on div "Restaurant name or ID Restaurant name or ID" at bounding box center [505, 299] width 240 height 53
click at [468, 308] on input "search" at bounding box center [505, 309] width 240 height 35
paste input "779889"
type input "779889"
click button "Search" at bounding box center [505, 436] width 240 height 32
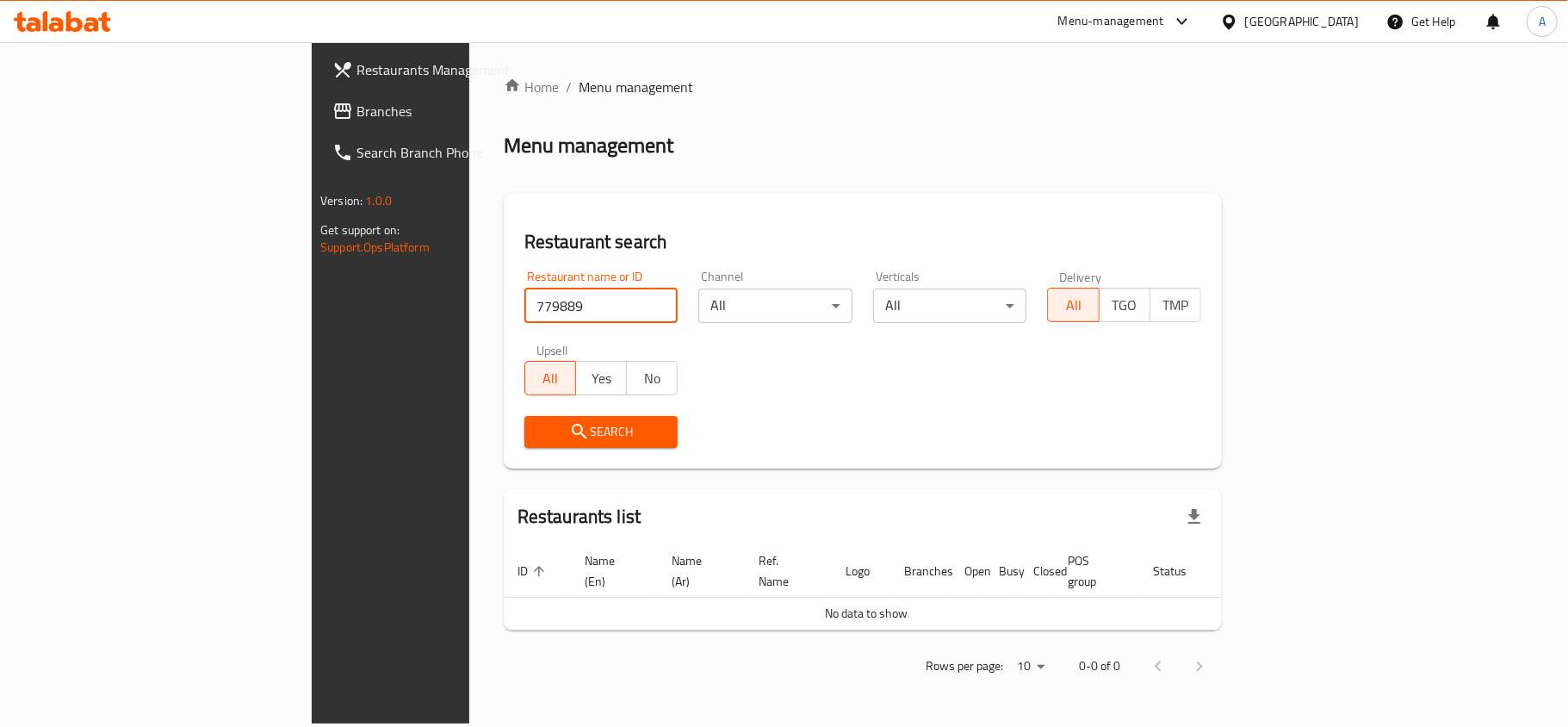
click at [319, 93] on link "Branches" at bounding box center [446, 111] width 255 height 41
